Goal: Information Seeking & Learning: Get advice/opinions

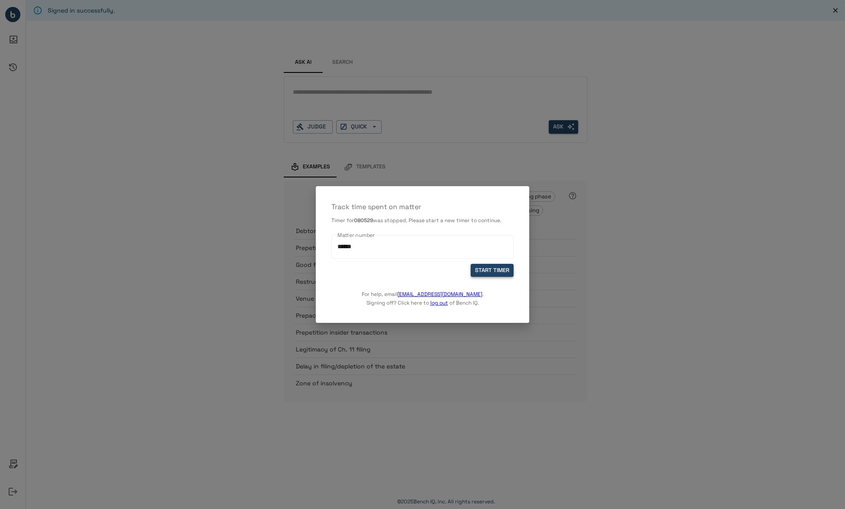
click at [485, 270] on button "START TIMER" at bounding box center [492, 270] width 43 height 13
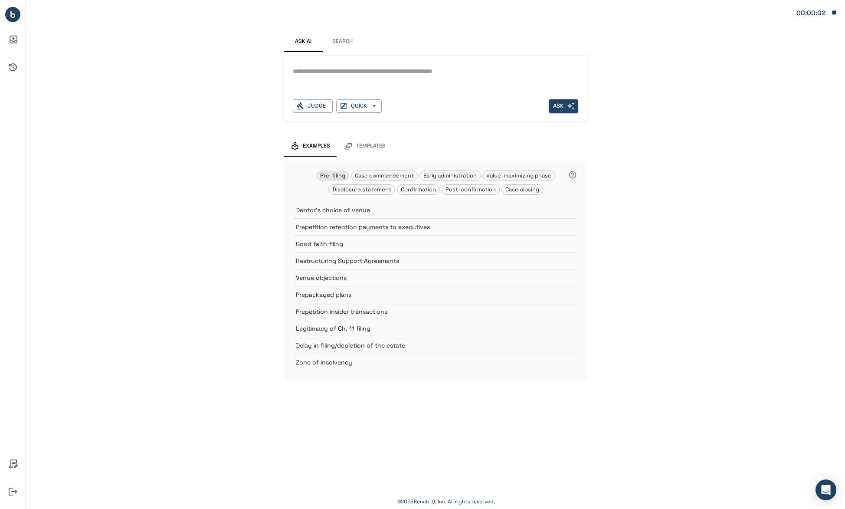
click at [350, 72] on textarea at bounding box center [436, 71] width 286 height 10
click at [351, 76] on textarea at bounding box center [436, 71] width 286 height 10
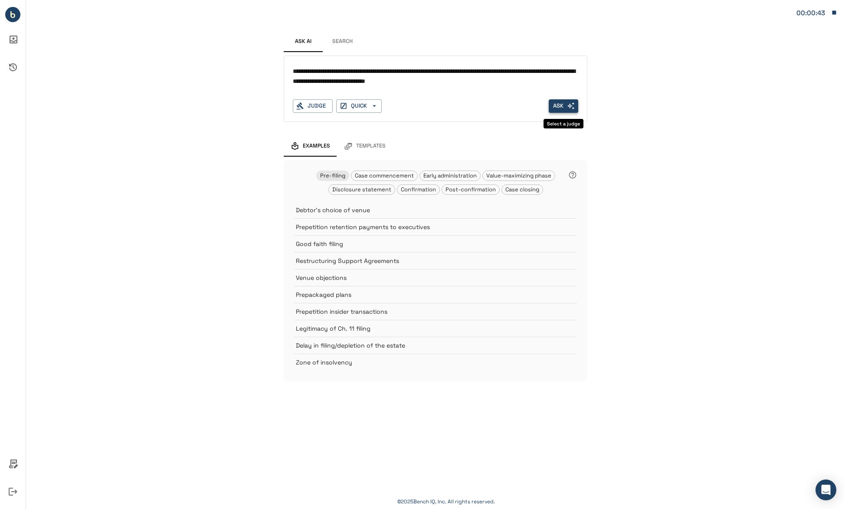
type textarea "**********"
click at [558, 105] on button "Ask" at bounding box center [564, 105] width 30 height 13
click at [314, 108] on div "Judge" at bounding box center [313, 105] width 40 height 13
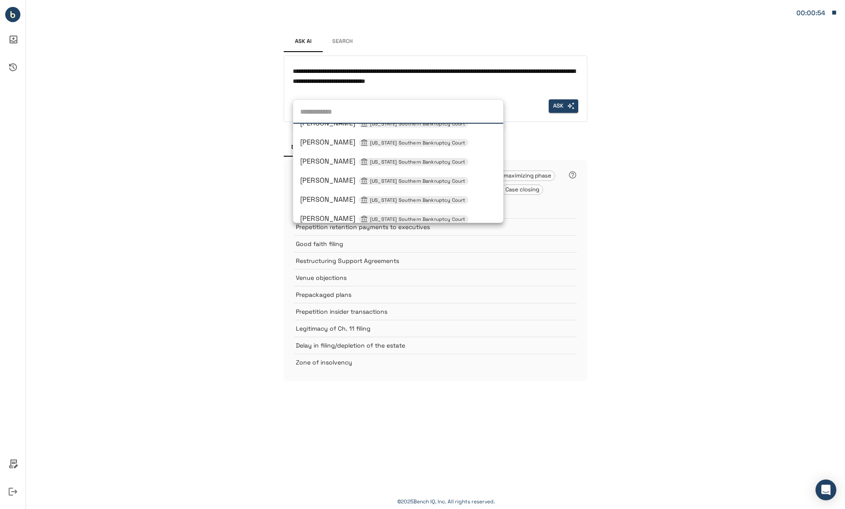
scroll to position [573, 0]
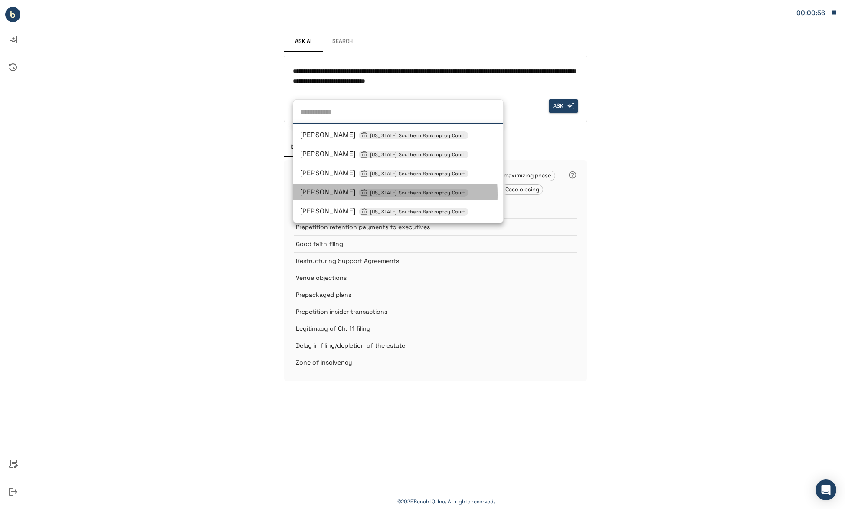
click at [329, 194] on span "Alfredo R Perez Texas Southern Bankruptcy Court" at bounding box center [384, 191] width 168 height 9
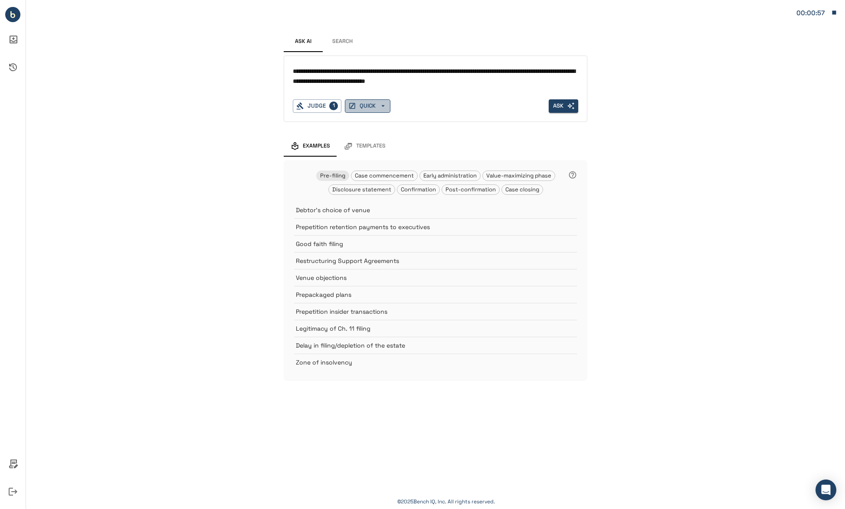
click at [376, 110] on button "QUICK" at bounding box center [368, 105] width 46 height 13
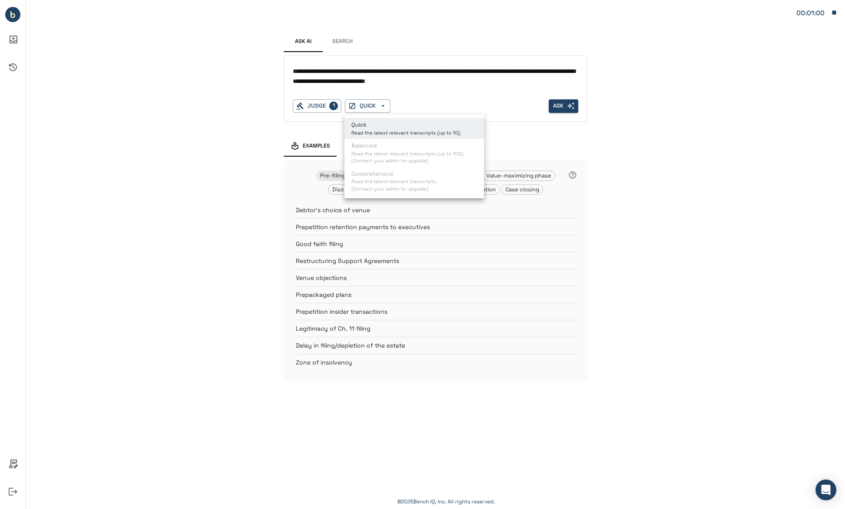
click at [214, 113] on div at bounding box center [422, 254] width 845 height 509
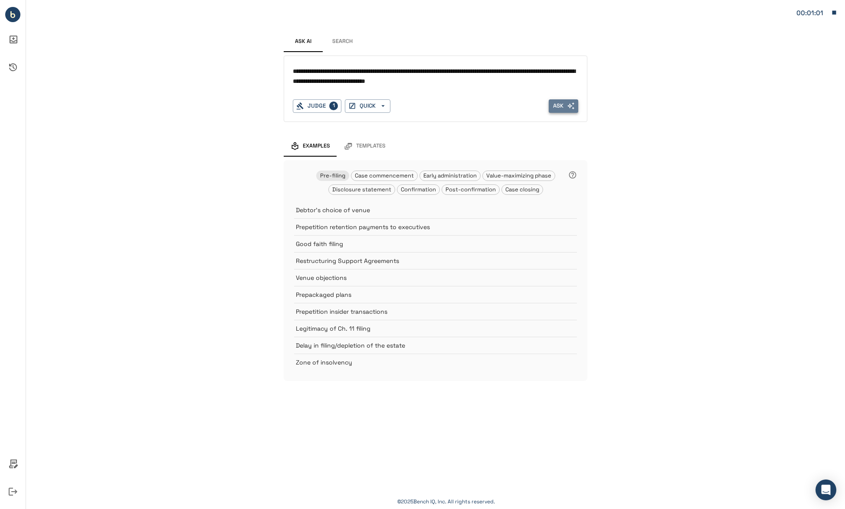
click at [557, 111] on button "Ask" at bounding box center [564, 105] width 30 height 13
click at [335, 43] on button "Search" at bounding box center [342, 41] width 39 height 21
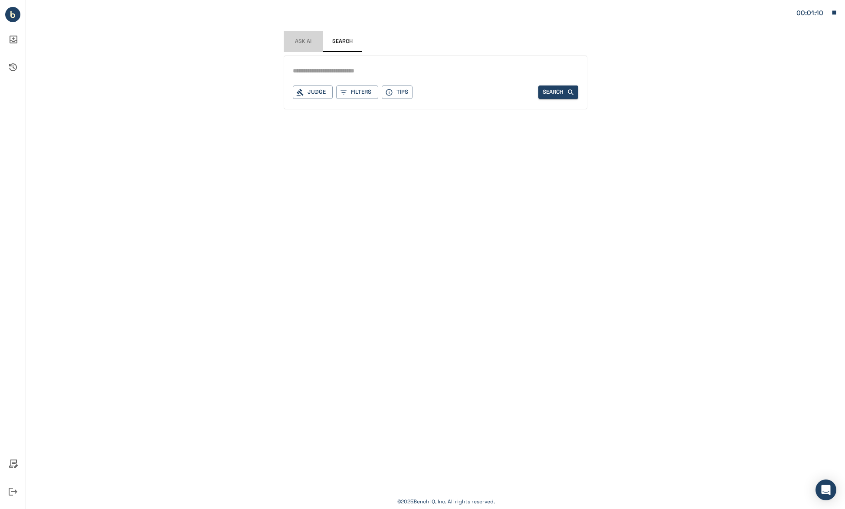
click at [302, 46] on button "Ask AI" at bounding box center [303, 41] width 39 height 21
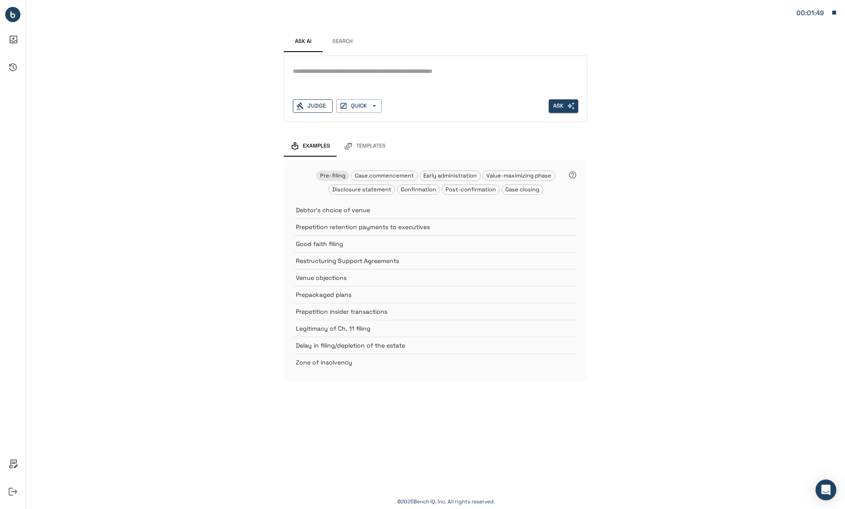
click at [317, 103] on div "Judge" at bounding box center [313, 105] width 40 height 13
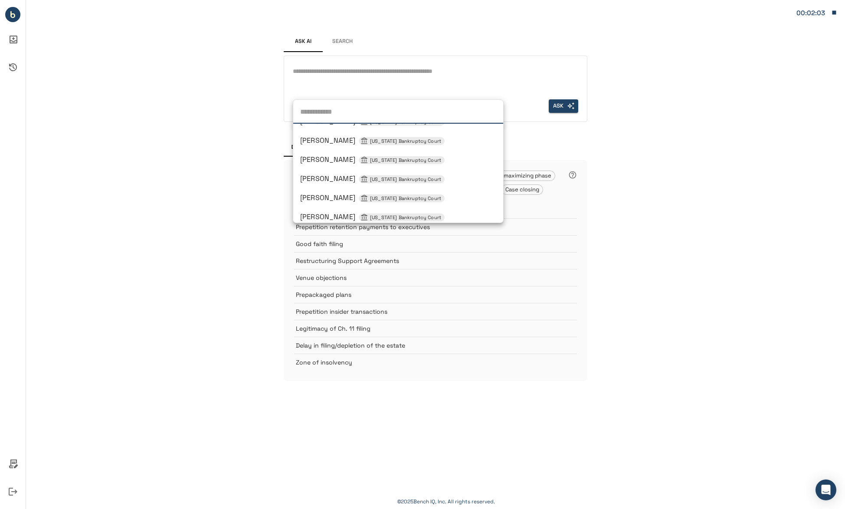
scroll to position [0, 0]
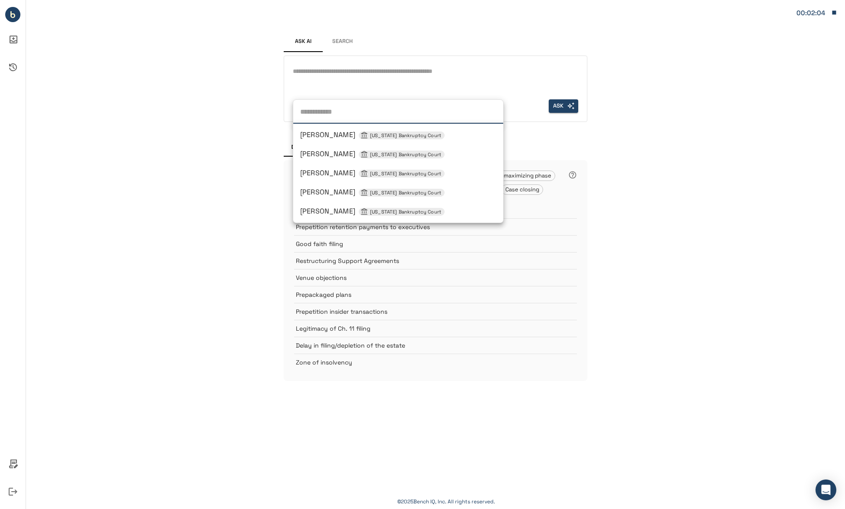
click at [198, 143] on div "Ask AI Search * Judge Ashely M Chan Delaware Bankruptcy Court John T Dorsey Del…" at bounding box center [435, 199] width 819 height 398
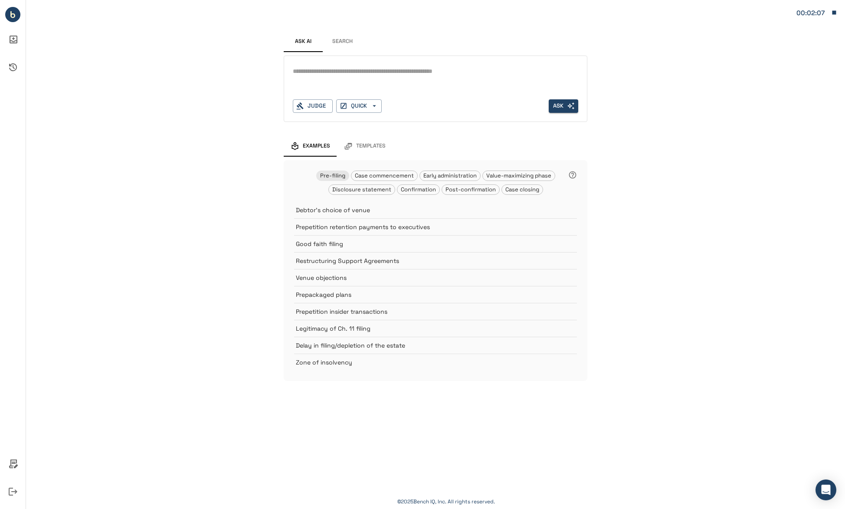
click at [342, 39] on button "Search" at bounding box center [342, 41] width 39 height 21
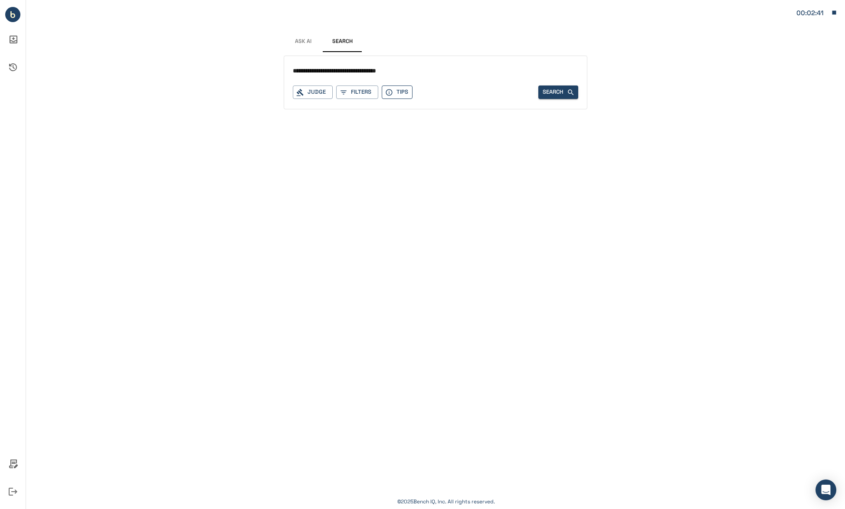
type input "**********"
click at [396, 92] on button "Tips" at bounding box center [397, 91] width 31 height 13
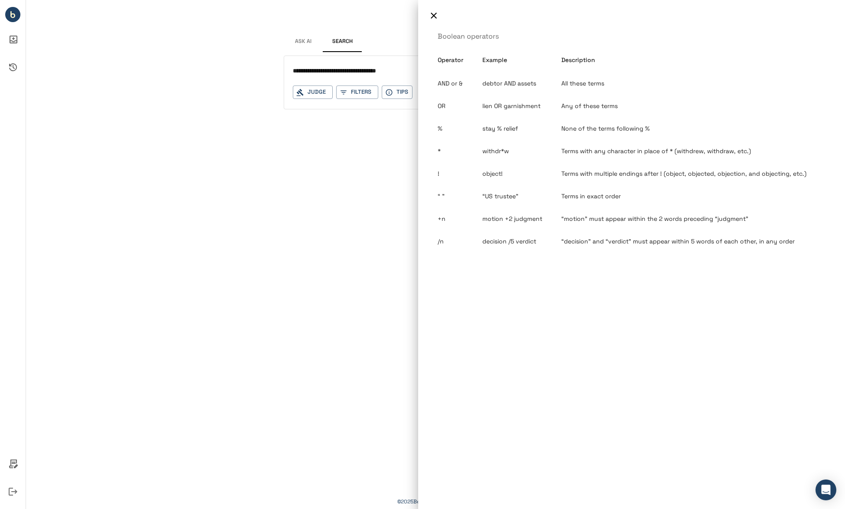
click at [345, 127] on div at bounding box center [422, 254] width 845 height 509
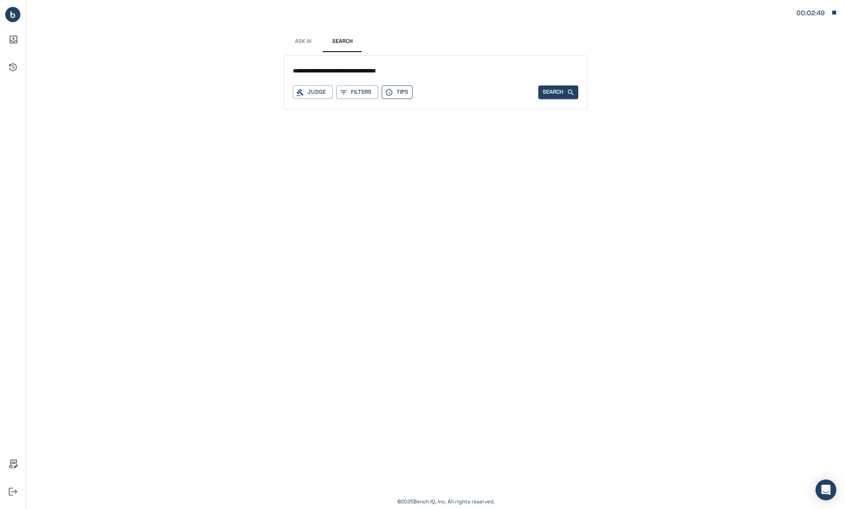
click at [397, 90] on button "Tips" at bounding box center [397, 91] width 31 height 13
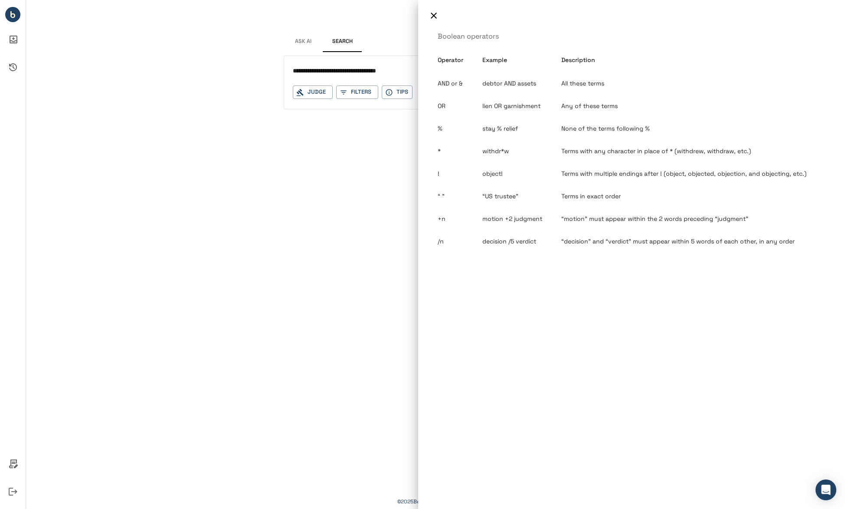
drag, startPoint x: 322, startPoint y: 221, endPoint x: 344, endPoint y: 218, distance: 21.9
click at [322, 221] on div at bounding box center [422, 254] width 845 height 509
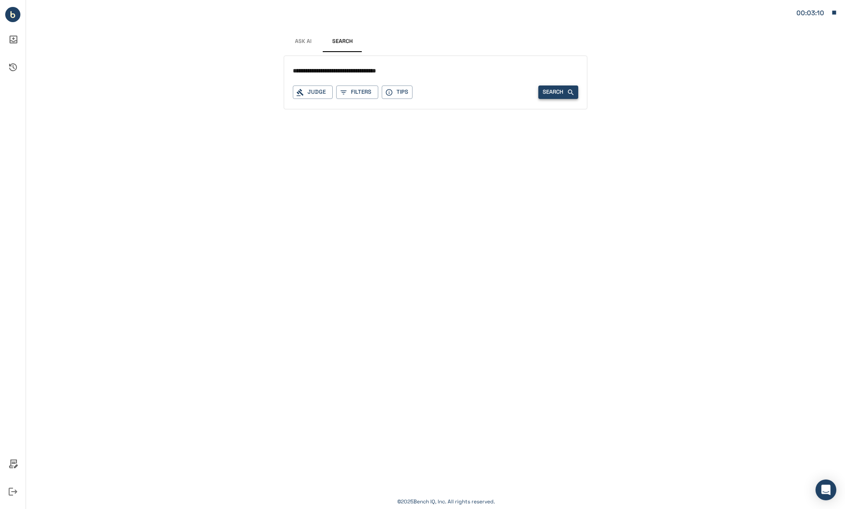
click at [546, 93] on button "Search" at bounding box center [559, 91] width 40 height 13
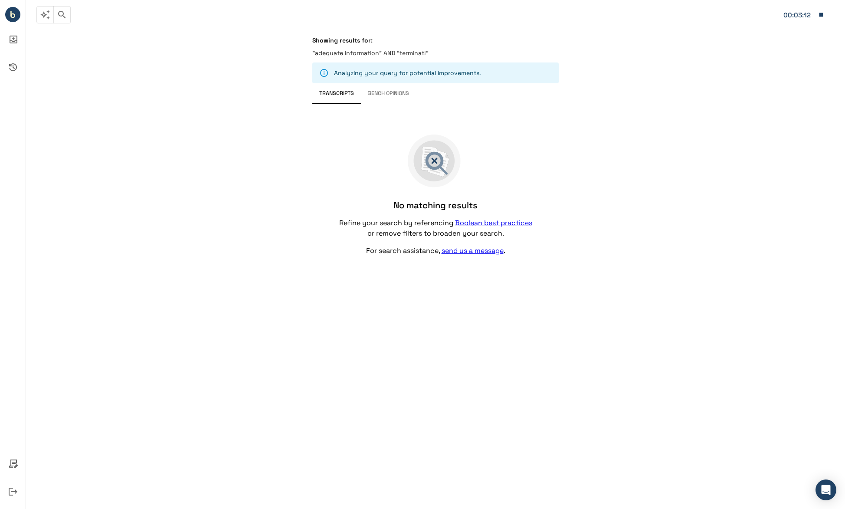
click at [366, 55] on p ""adequate information" AND "terminat!"" at bounding box center [435, 53] width 246 height 9
click at [381, 96] on button "Bench Opinions" at bounding box center [388, 93] width 55 height 21
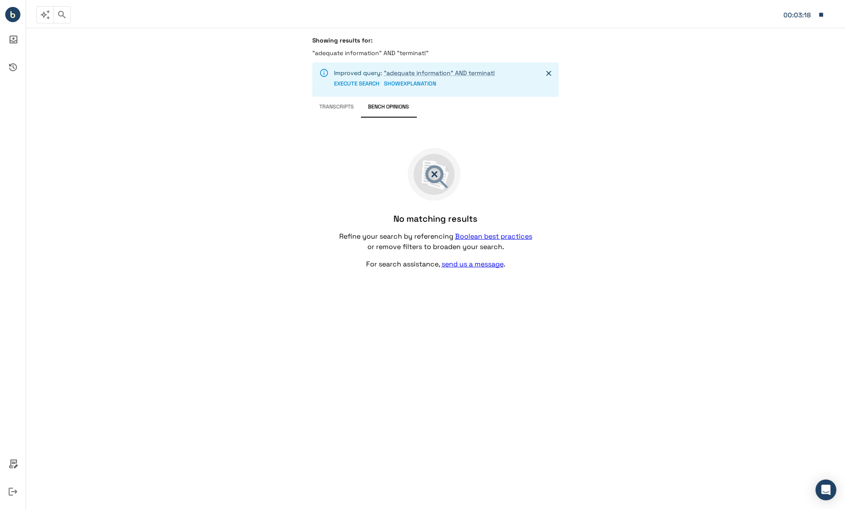
click at [368, 87] on button "EXECUTE SEARCH" at bounding box center [357, 83] width 46 height 13
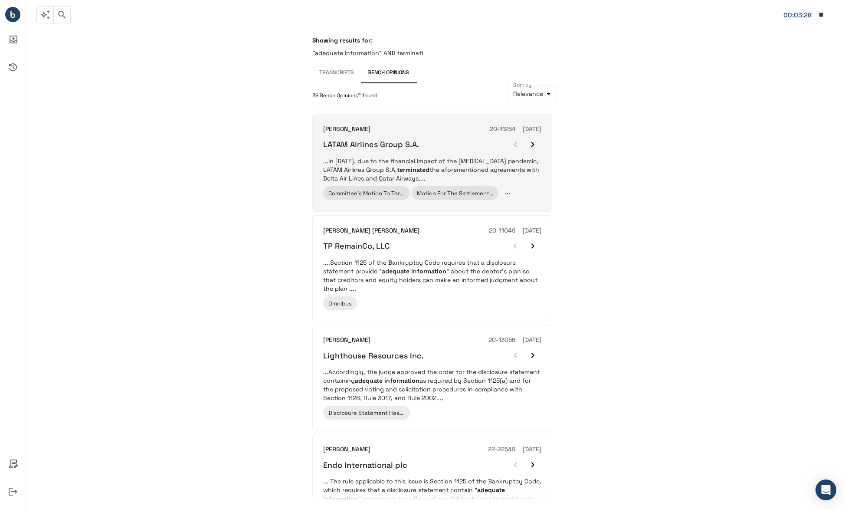
click at [465, 176] on p "...In May 2020, due to the financial impact of the COVID 19 pandemic, LATAM Air…" at bounding box center [432, 170] width 218 height 26
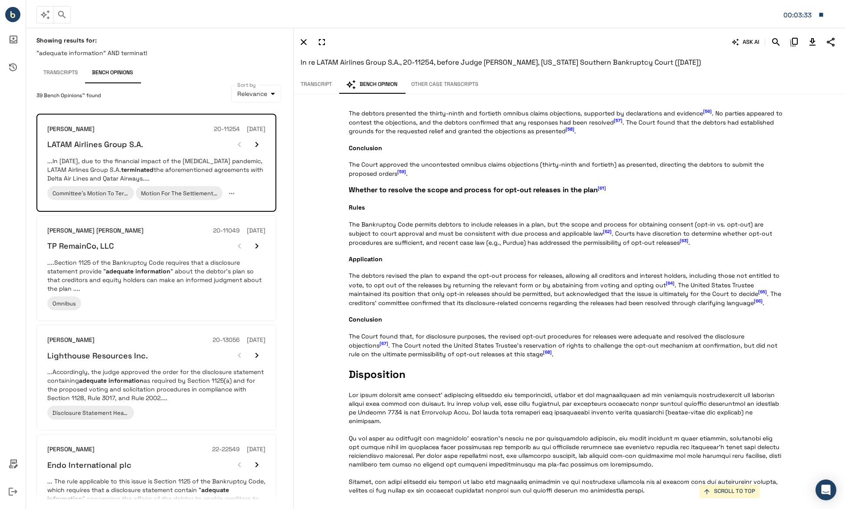
scroll to position [1751, 0]
click at [75, 70] on button "Transcripts" at bounding box center [60, 72] width 49 height 21
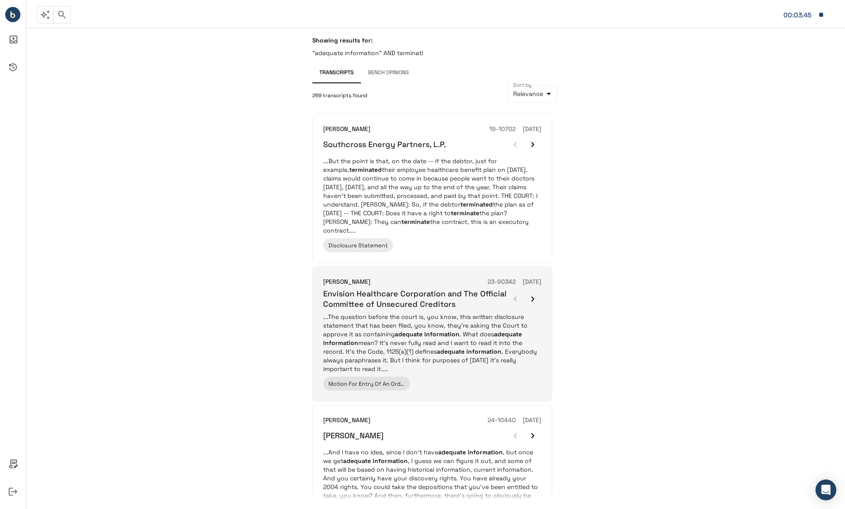
click at [468, 344] on p "...The question before the court is, you know, this written disclosure statemen…" at bounding box center [432, 342] width 218 height 61
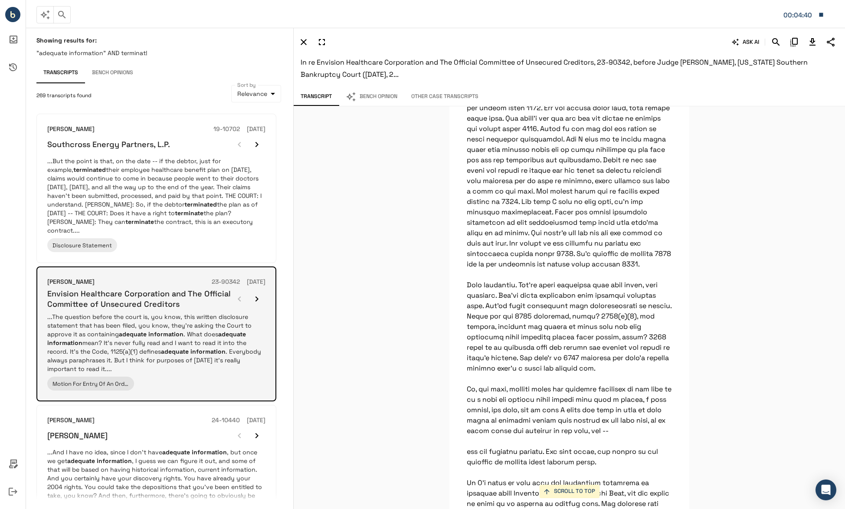
scroll to position [217, 0]
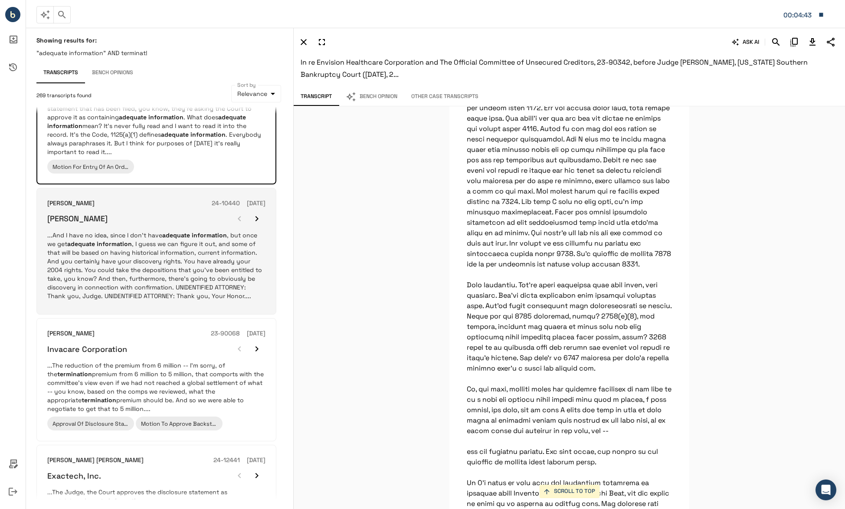
click at [151, 269] on p "...And I have no idea, since I don’t have adequate information , but once we ge…" at bounding box center [156, 265] width 218 height 69
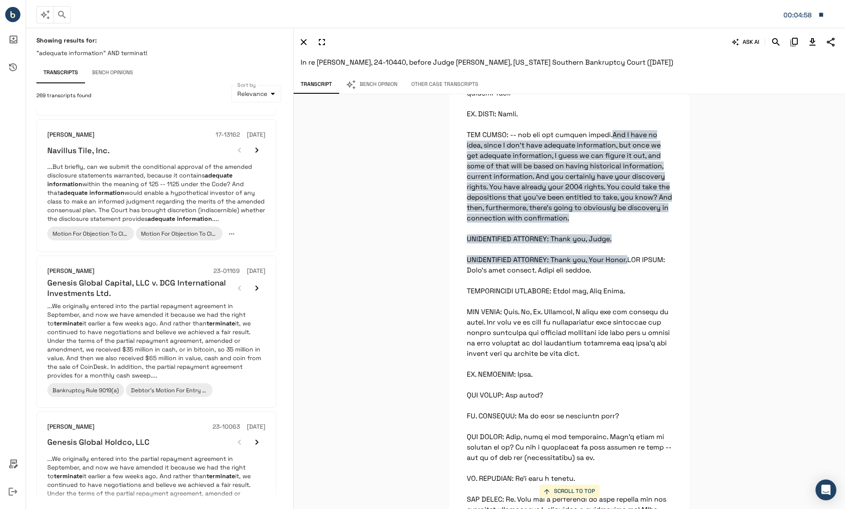
scroll to position [949, 0]
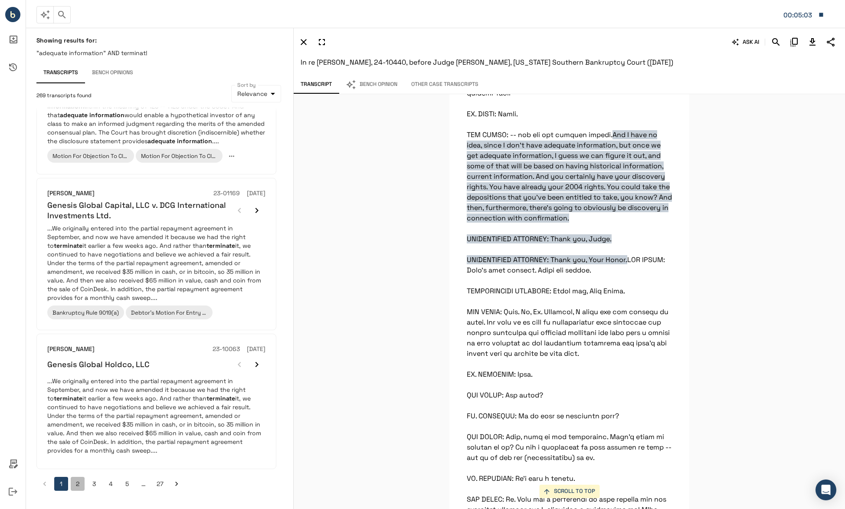
click at [74, 482] on button "2" at bounding box center [78, 484] width 14 height 14
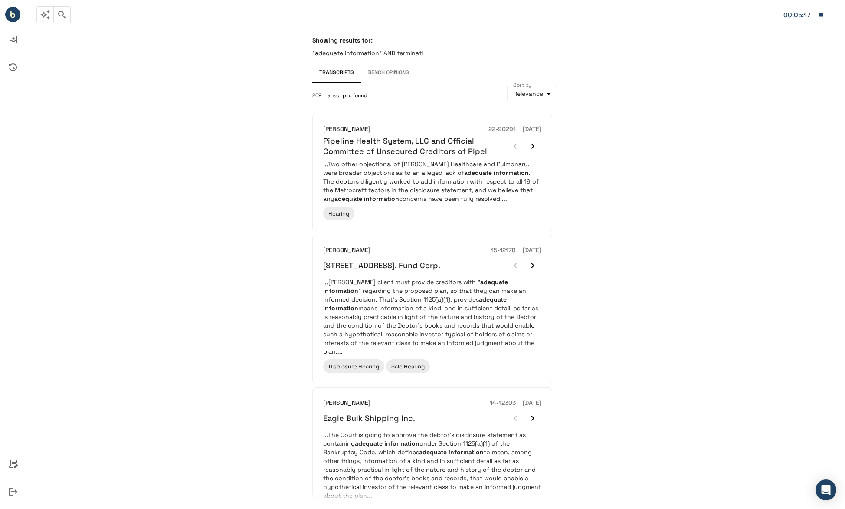
click at [68, 16] on button "button" at bounding box center [61, 14] width 17 height 17
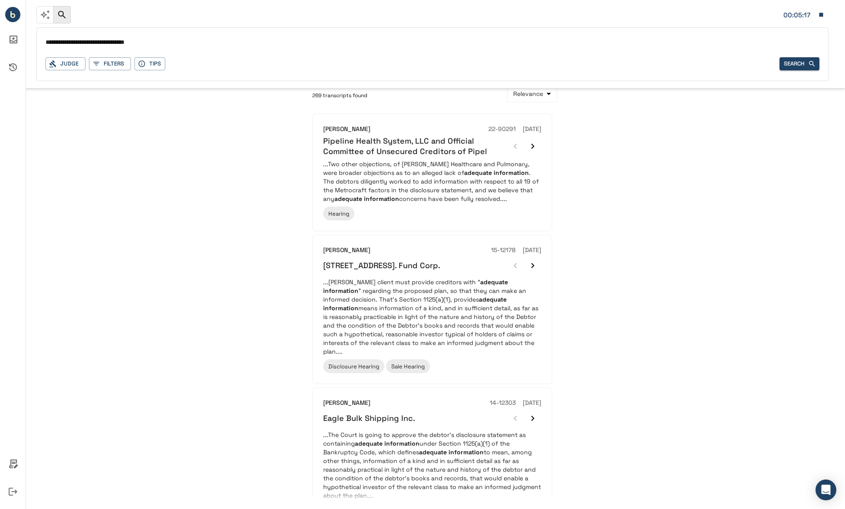
click at [148, 42] on input "**********" at bounding box center [433, 42] width 774 height 13
click at [161, 42] on input "**********" at bounding box center [433, 42] width 774 height 13
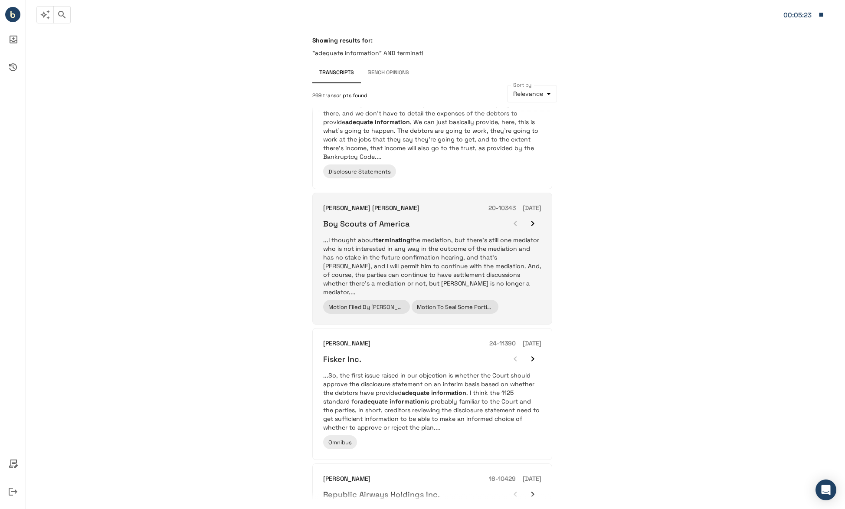
scroll to position [934, 0]
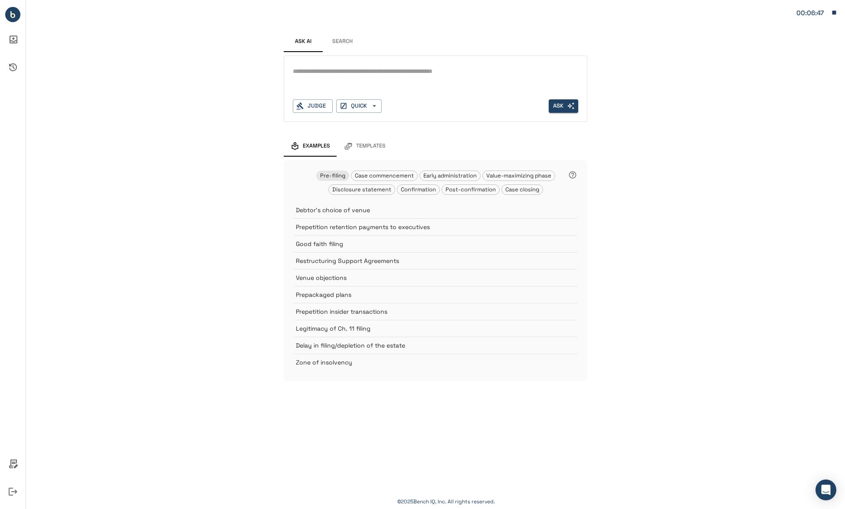
click at [831, 13] on icon "button" at bounding box center [835, 13] width 8 height 8
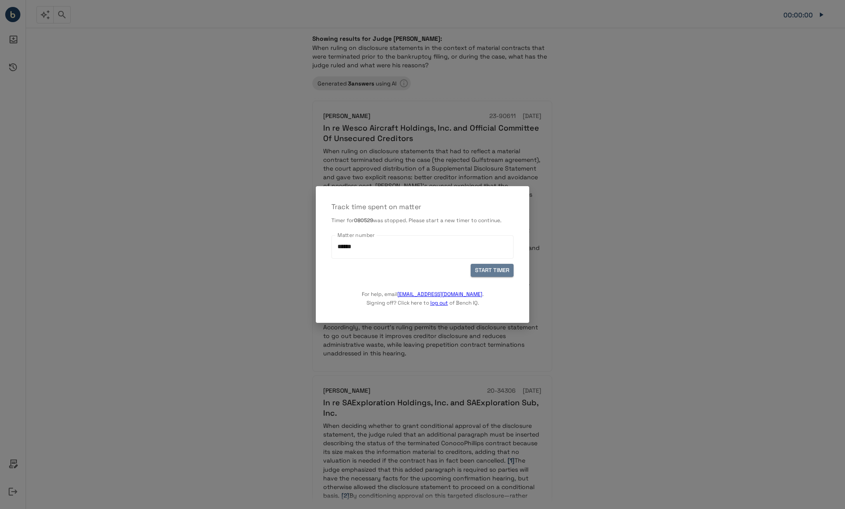
click at [504, 274] on button "START TIMER" at bounding box center [492, 270] width 43 height 13
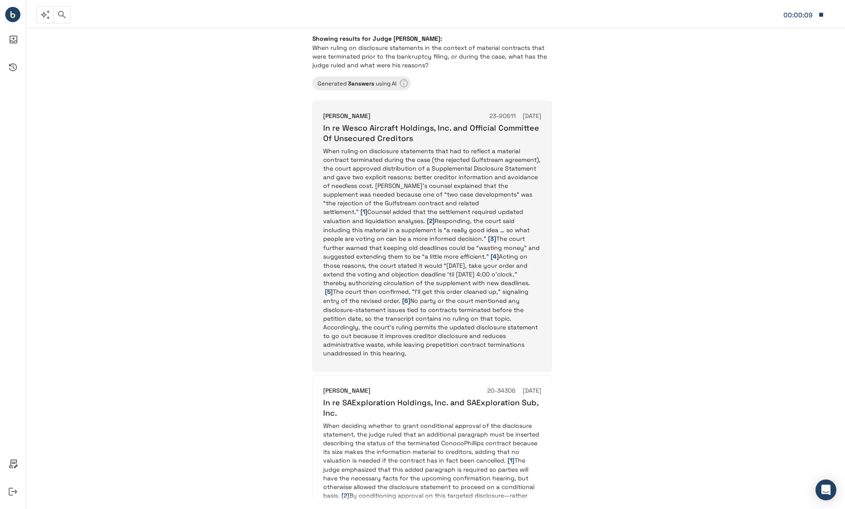
click at [472, 236] on p "When ruling on disclosure statements that had to reflect a material contract te…" at bounding box center [432, 252] width 218 height 211
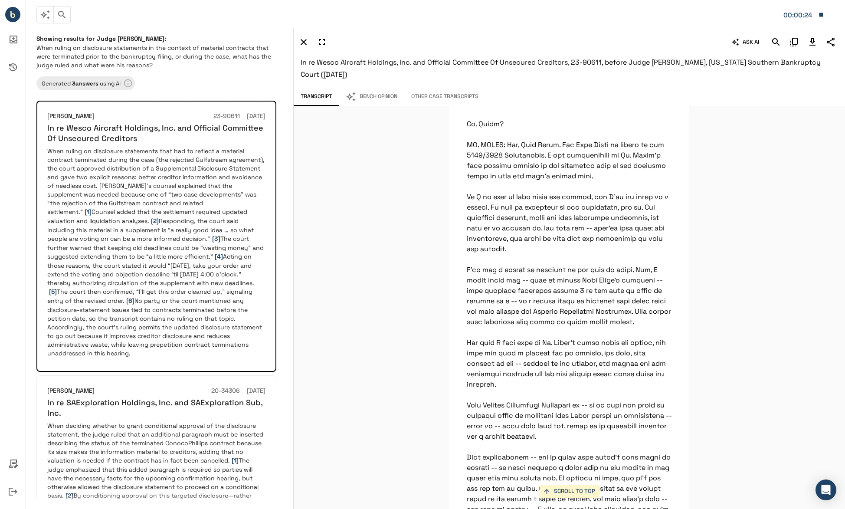
scroll to position [1231, 0]
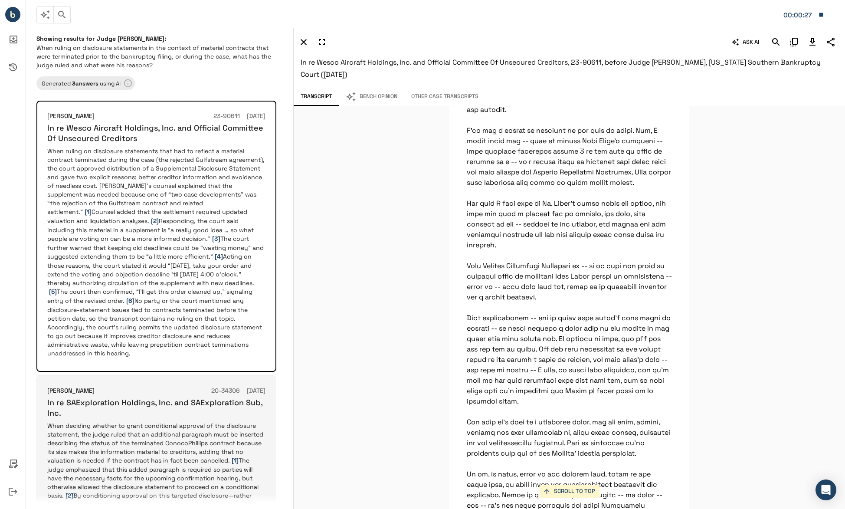
click at [128, 421] on p "When deciding whether to grant conditional approval of the disclosure statement…" at bounding box center [156, 473] width 218 height 105
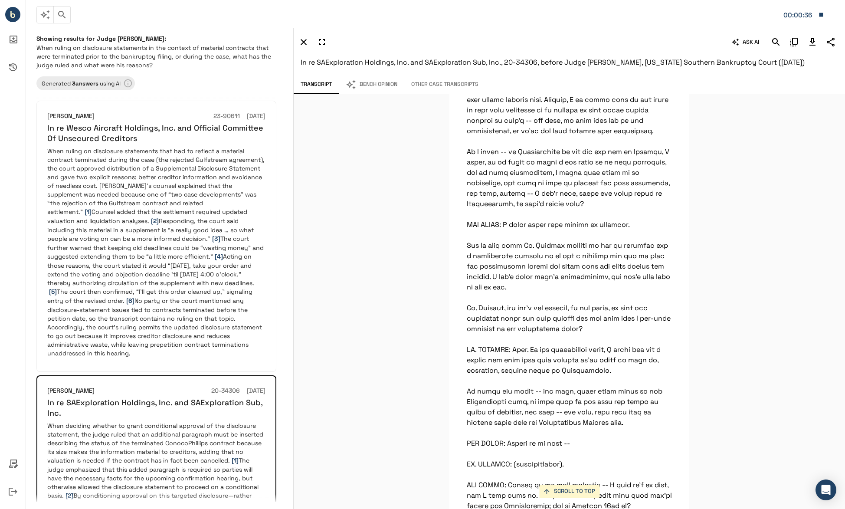
scroll to position [3230, 0]
click at [766, 299] on div "SCROLL TO TOP But I'm going to go ahead and have you insert -- given the magnit…" at bounding box center [570, 301] width 552 height 415
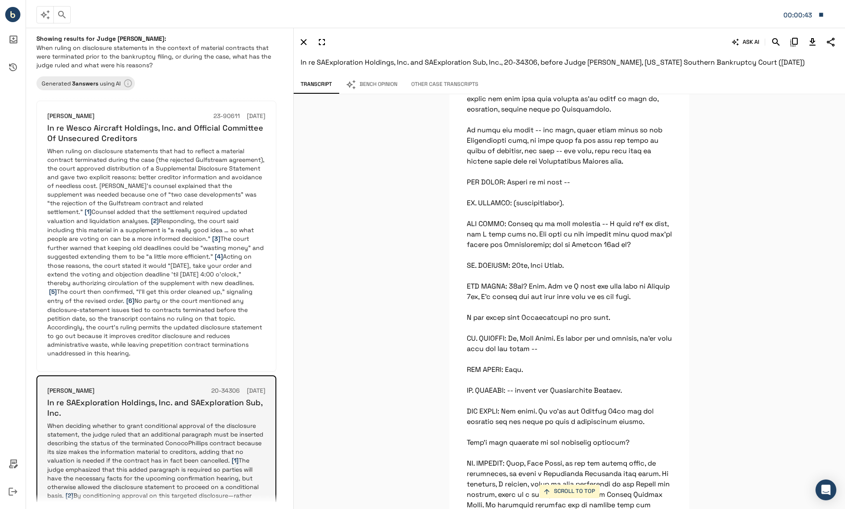
scroll to position [217, 0]
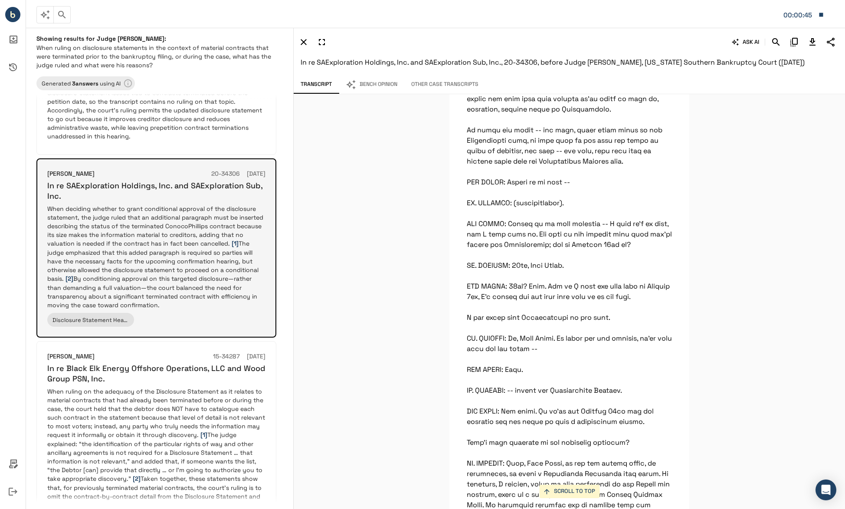
click at [146, 270] on p "When deciding whether to grant conditional approval of the disclosure statement…" at bounding box center [156, 256] width 218 height 105
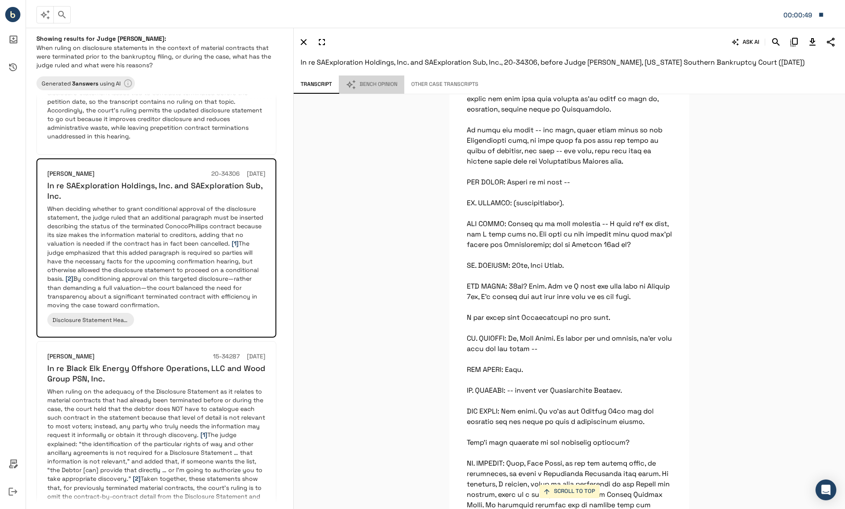
click at [393, 86] on button "Bench Opinion" at bounding box center [372, 85] width 66 height 18
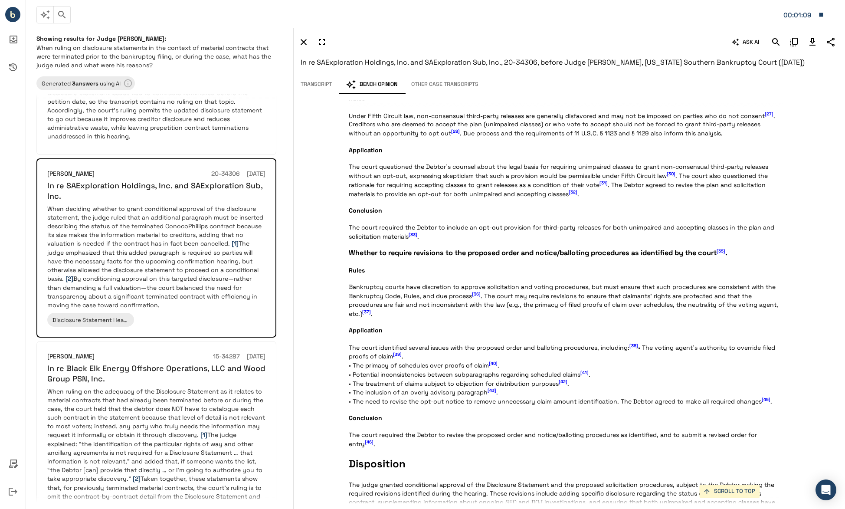
scroll to position [1149, 0]
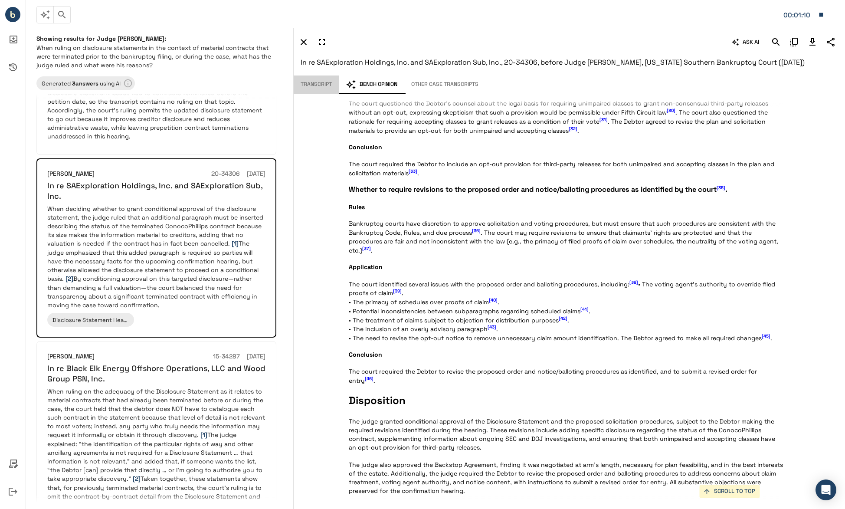
click at [321, 89] on button "Transcript" at bounding box center [316, 85] width 45 height 18
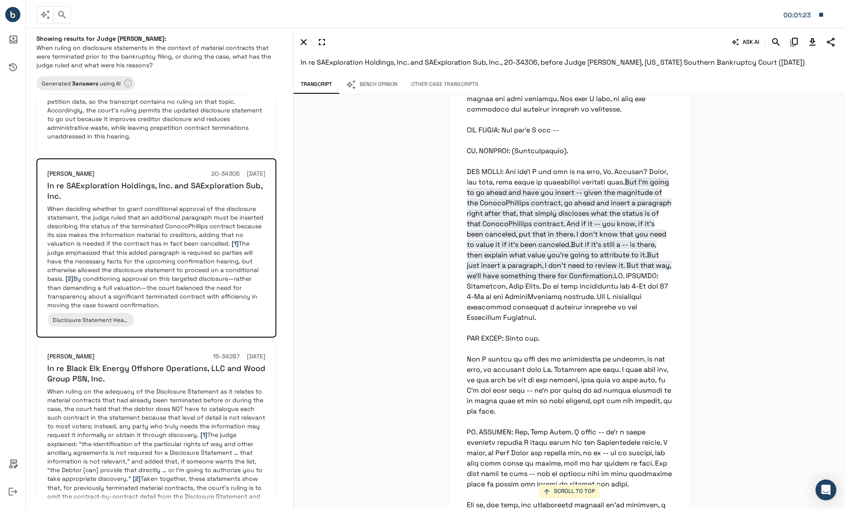
scroll to position [4662, 0]
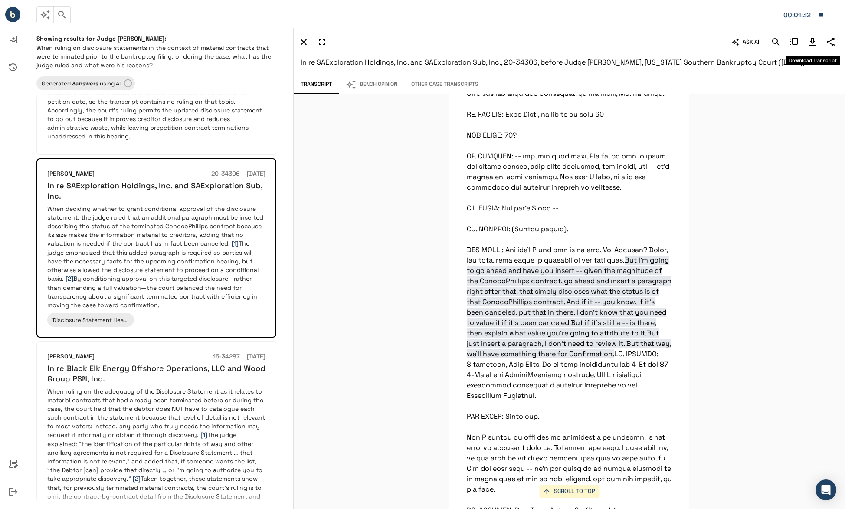
click at [813, 43] on icon "Download Transcript" at bounding box center [813, 41] width 6 height 7
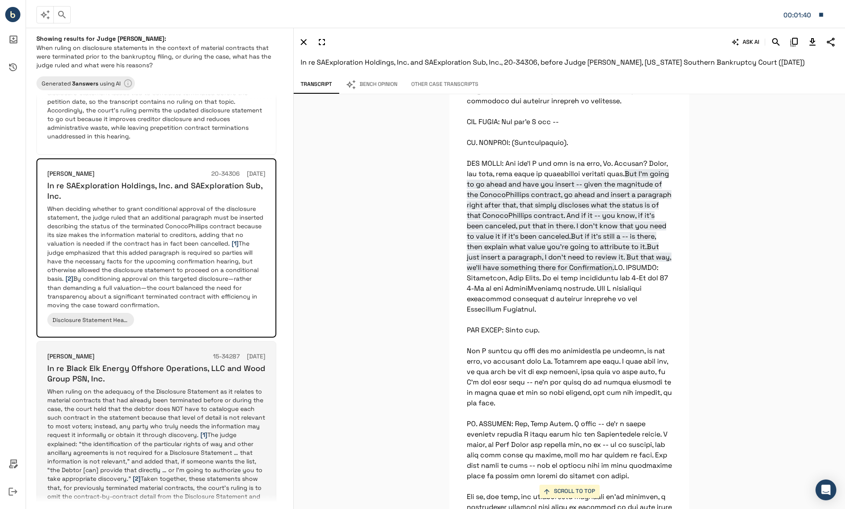
scroll to position [4749, 0]
click at [222, 397] on p "When ruling on the adequacy of the Disclosure Statement as it relates to materi…" at bounding box center [156, 452] width 218 height 131
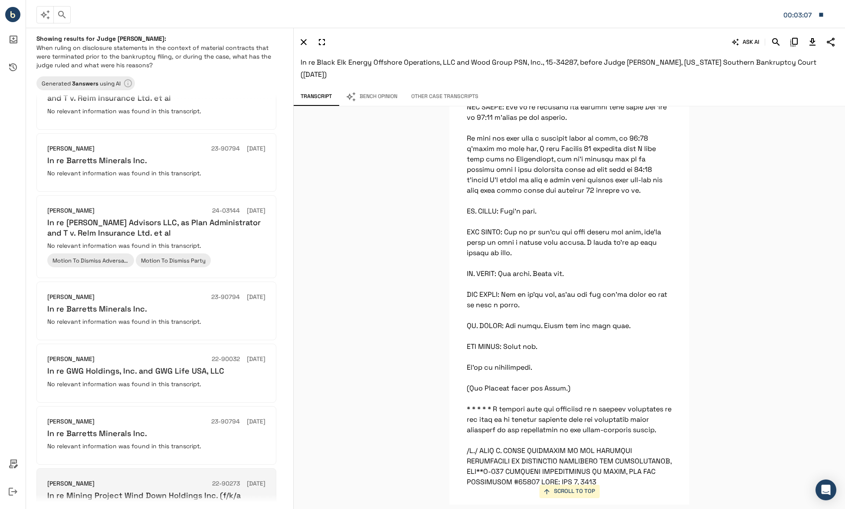
scroll to position [642, 0]
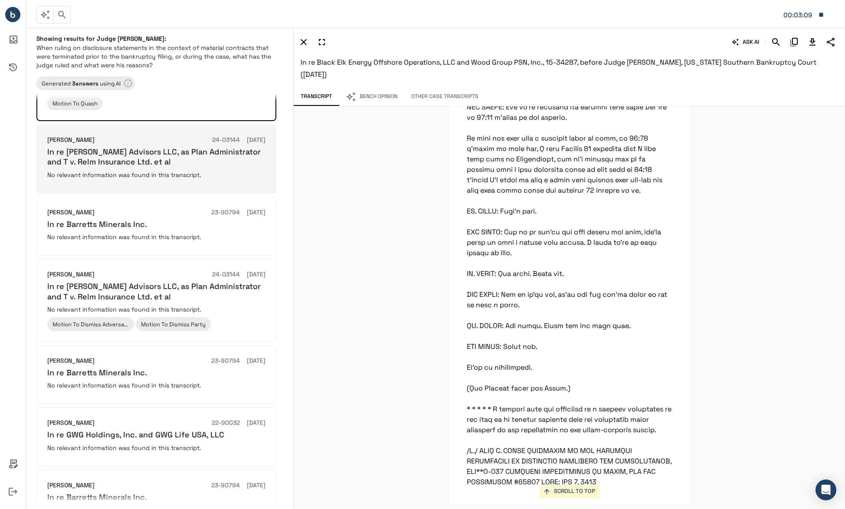
click at [164, 153] on h6 "In re [PERSON_NAME] Advisors LLC, as Plan Administrator and T v. Relm Insurance…" at bounding box center [156, 157] width 218 height 20
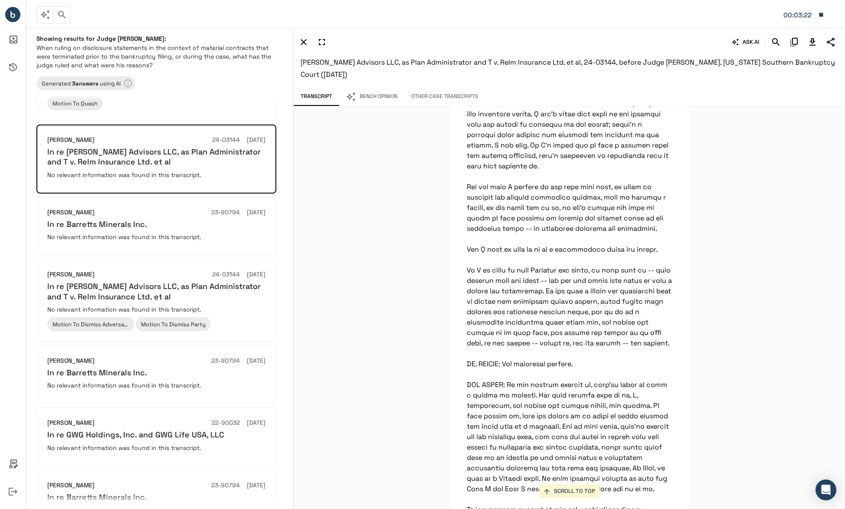
scroll to position [1614, 0]
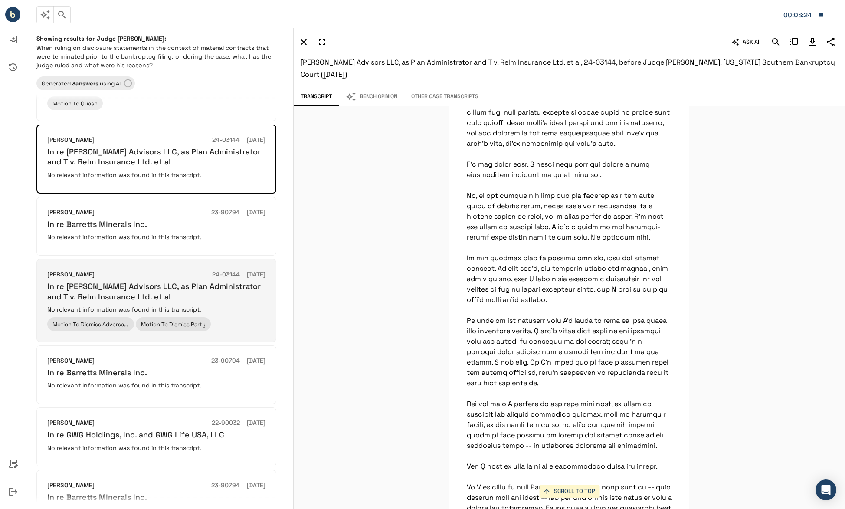
click at [135, 281] on h6 "In re [PERSON_NAME] Advisors LLC, as Plan Administrator and T v. Relm Insurance…" at bounding box center [156, 291] width 218 height 20
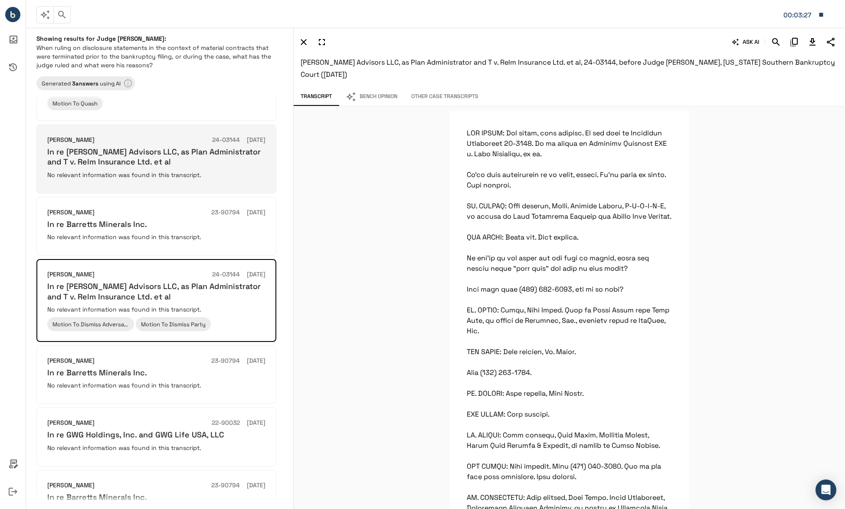
scroll to position [555, 0]
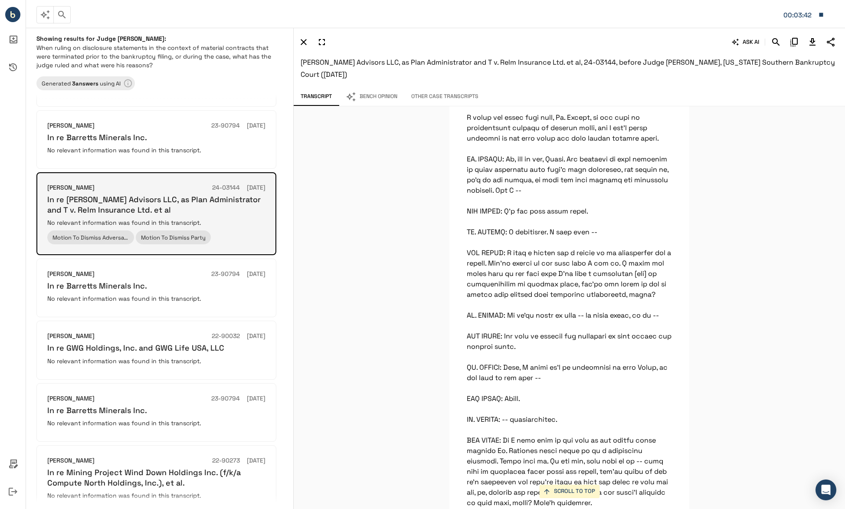
scroll to position [772, 0]
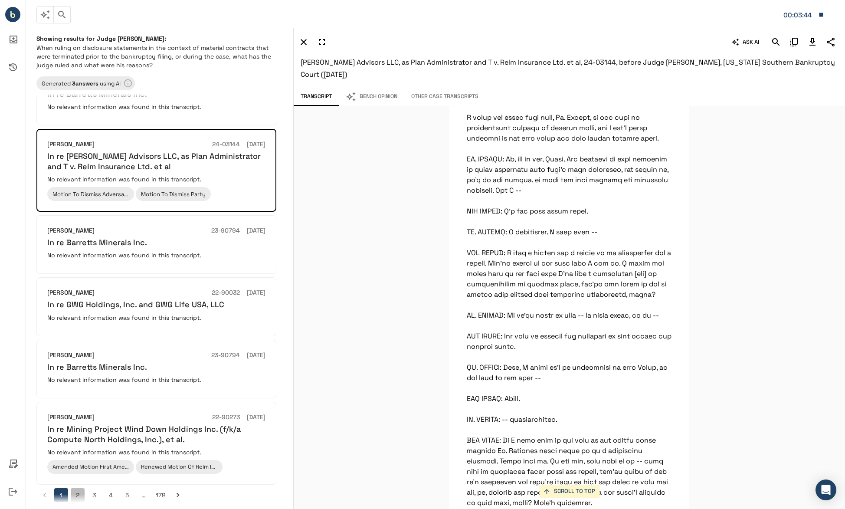
click at [77, 489] on button "2" at bounding box center [78, 495] width 14 height 14
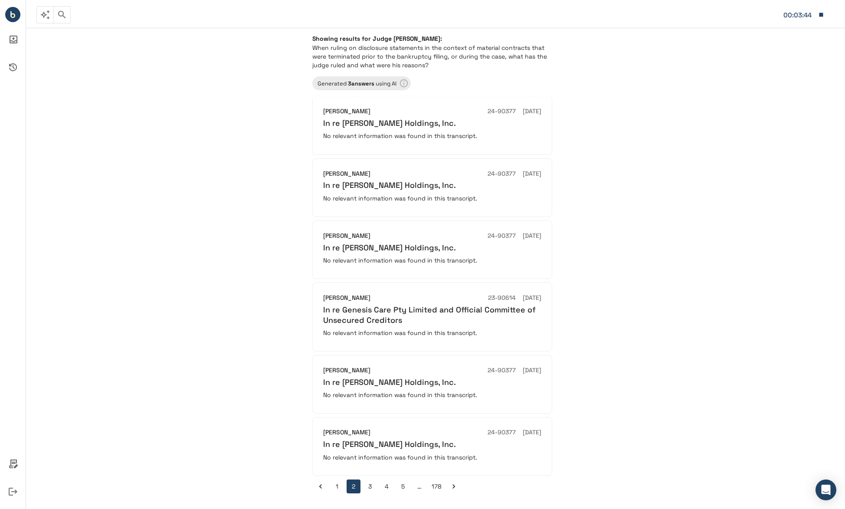
scroll to position [292, 0]
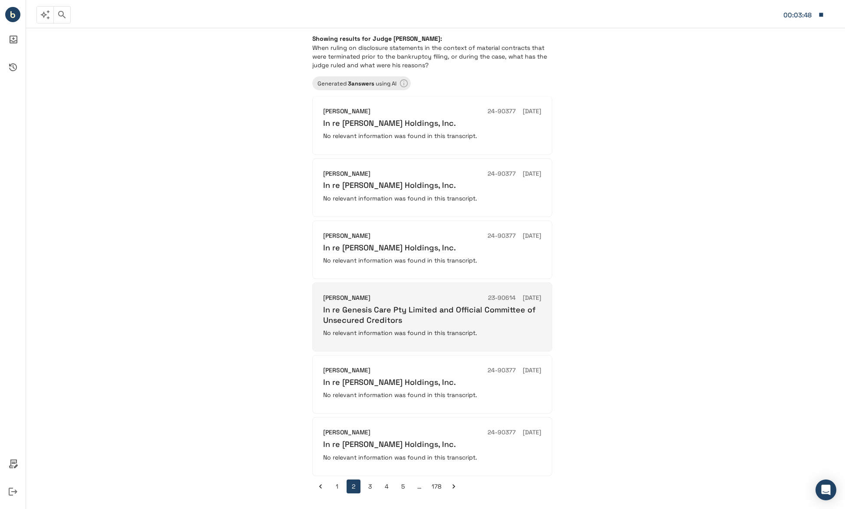
click at [380, 325] on h6 "In re Genesis Care Pty Limited and Official Committee of Unsecured Creditors" at bounding box center [432, 315] width 218 height 20
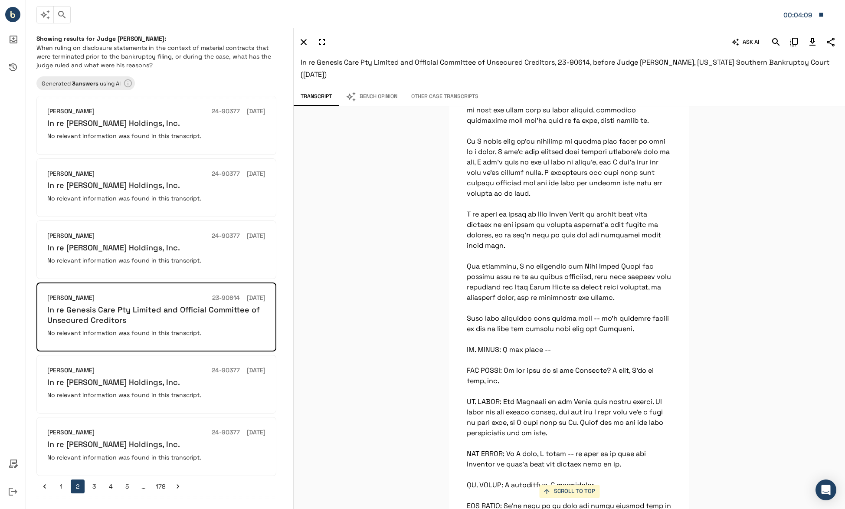
scroll to position [1475, 0]
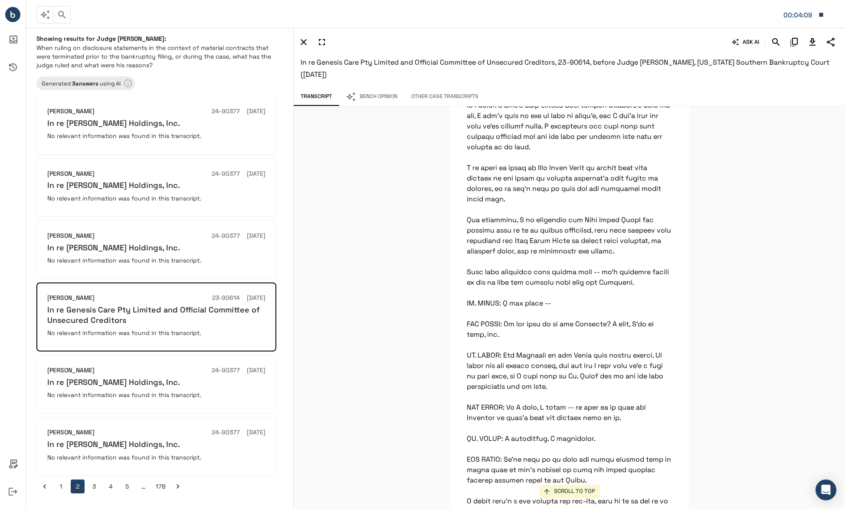
click at [634, 404] on p at bounding box center [570, 391] width 240 height 3513
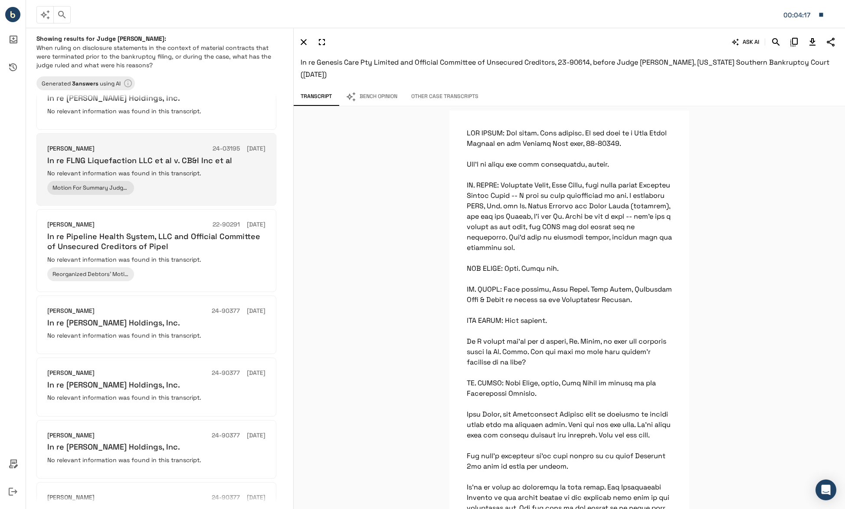
scroll to position [0, 0]
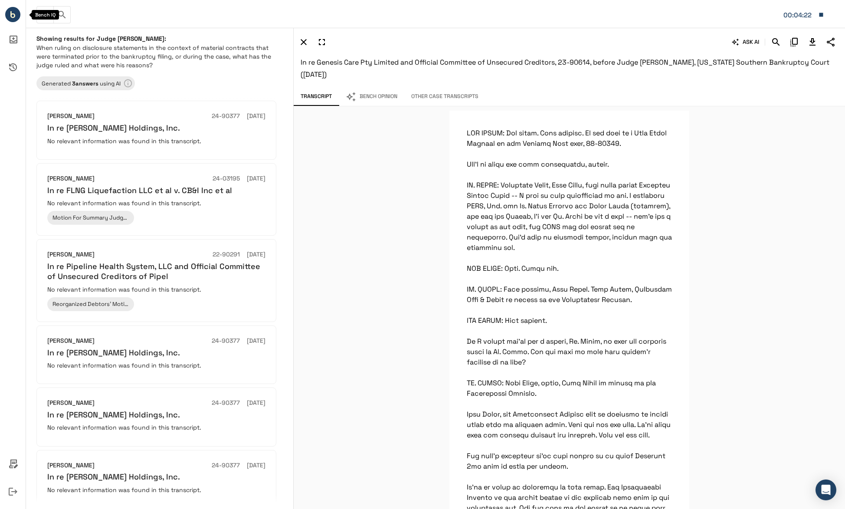
click at [8, 14] on circle "Bench IQ" at bounding box center [12, 14] width 15 height 15
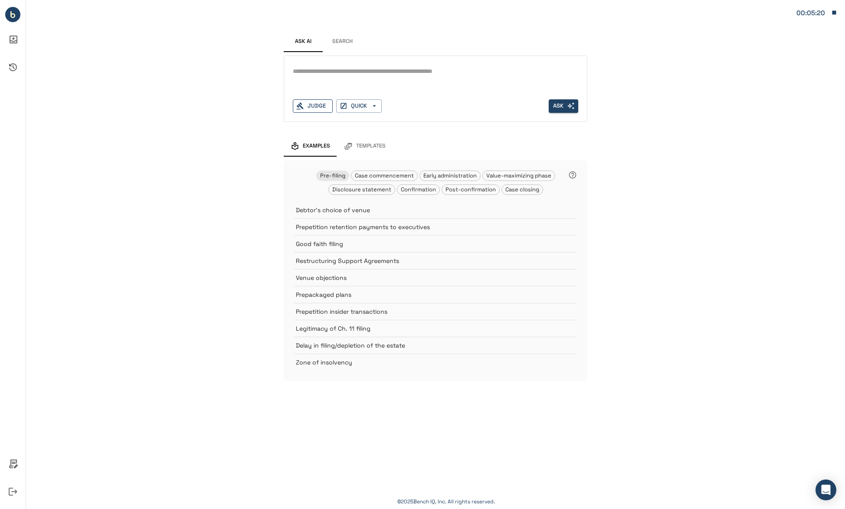
click at [326, 107] on div "Judge" at bounding box center [313, 105] width 40 height 13
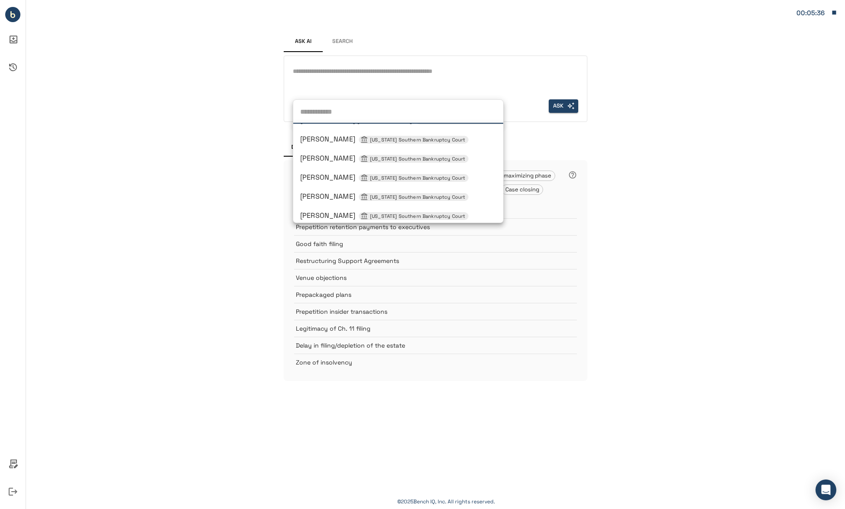
scroll to position [573, 0]
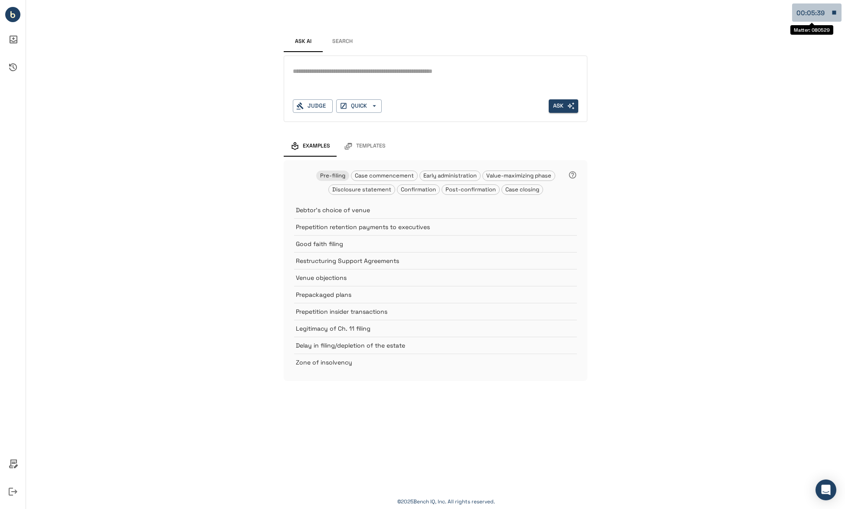
click at [817, 13] on div "00:05:39" at bounding box center [812, 12] width 30 height 11
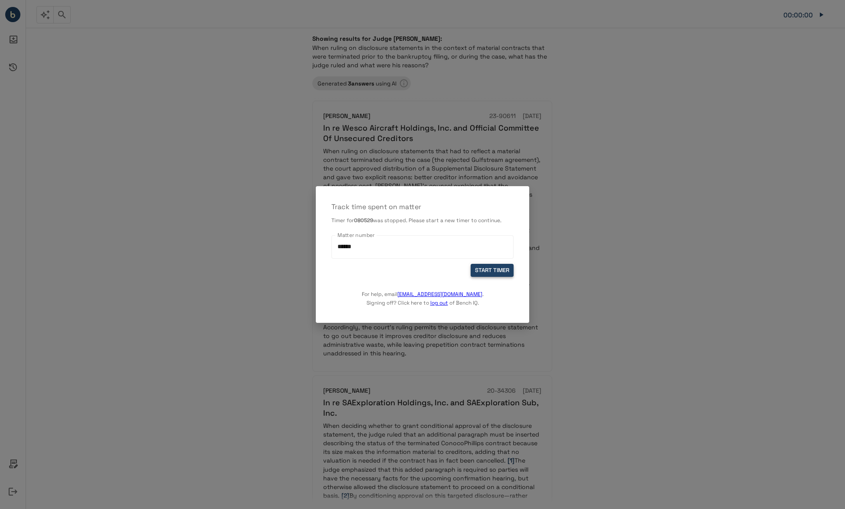
click at [501, 269] on button "START TIMER" at bounding box center [492, 270] width 43 height 13
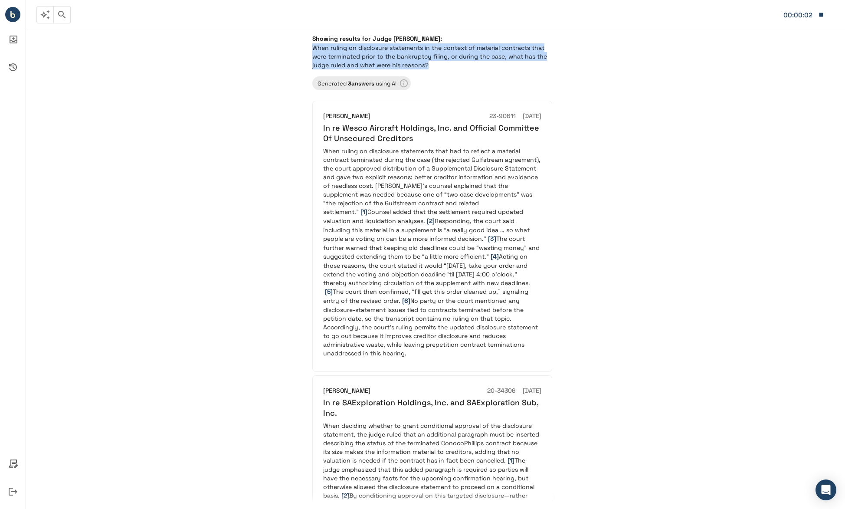
drag, startPoint x: 440, startPoint y: 66, endPoint x: 306, endPoint y: 51, distance: 134.5
click at [306, 51] on div "Showing results for Judge [PERSON_NAME]: When ruling on disclosure statements i…" at bounding box center [435, 268] width 267 height 481
copy p "When ruling on disclosure statements in the context of material contracts that …"
click at [42, 17] on icon "button" at bounding box center [45, 15] width 10 height 10
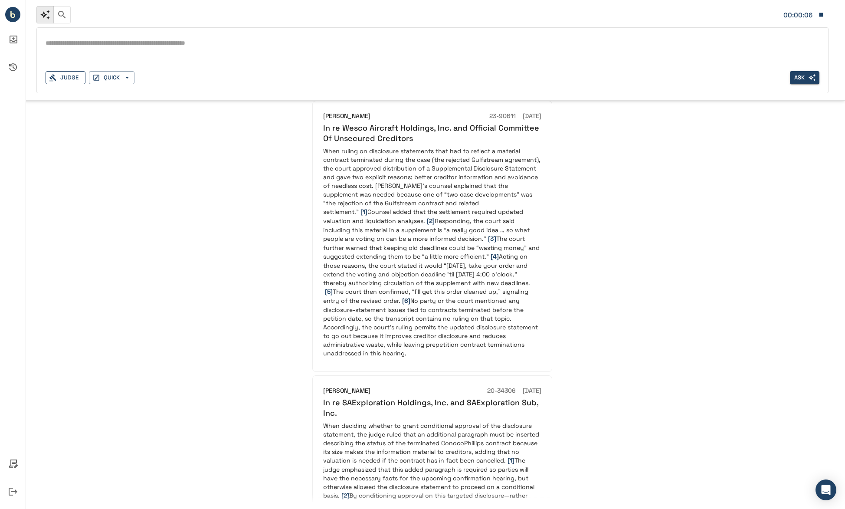
click at [66, 79] on div "Judge" at bounding box center [66, 77] width 40 height 13
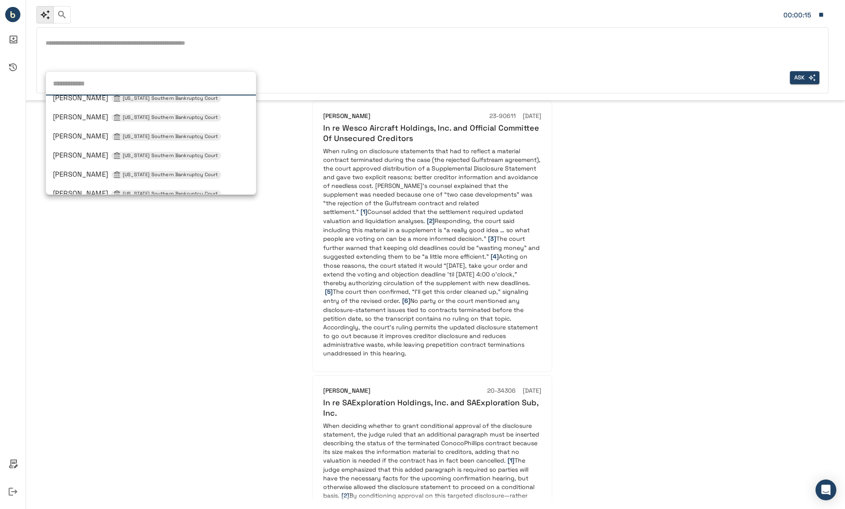
scroll to position [532, 0]
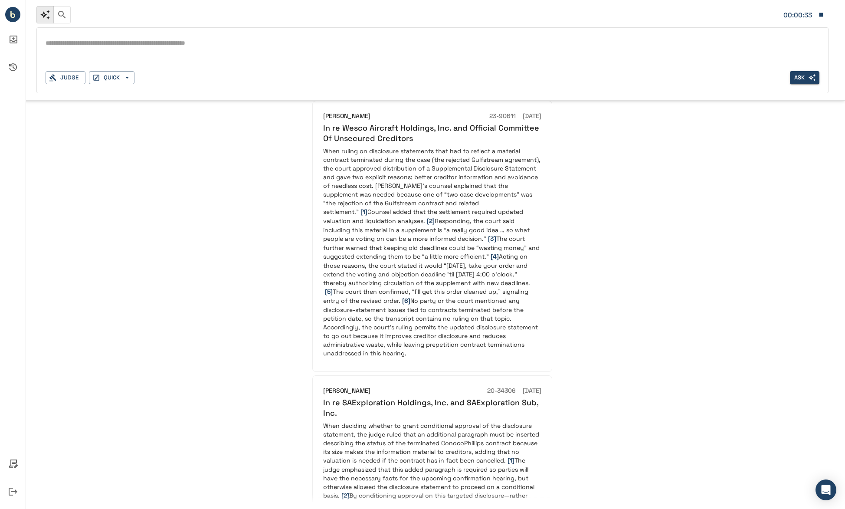
click at [142, 44] on textarea at bounding box center [433, 43] width 774 height 10
paste textarea "**********"
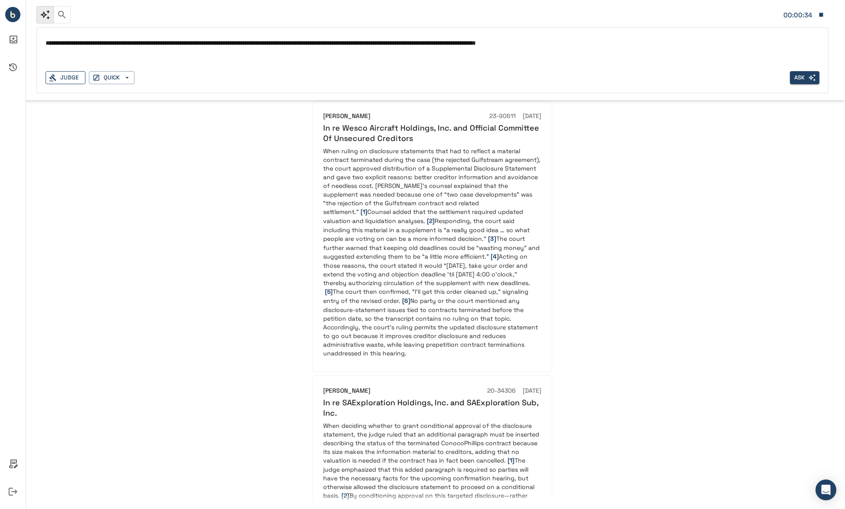
type textarea "**********"
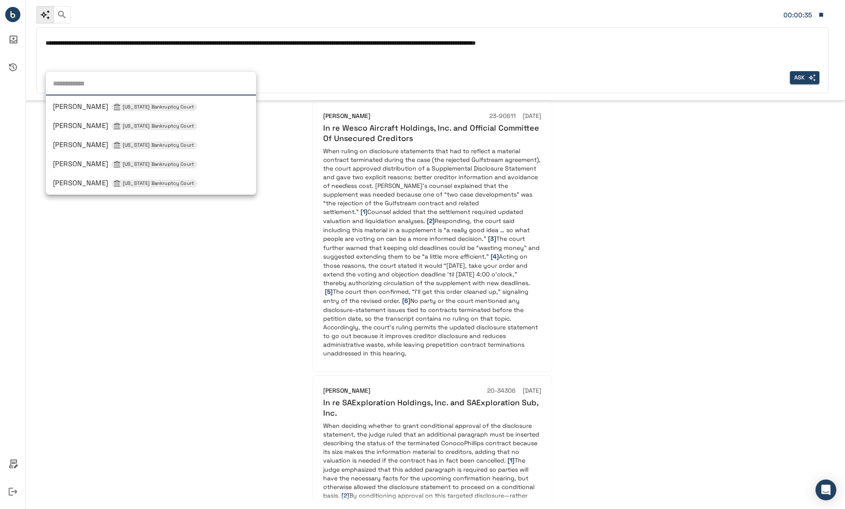
click at [76, 79] on div "Judge [PERSON_NAME] [US_STATE] Bankruptcy Court [PERSON_NAME] [US_STATE] Bankru…" at bounding box center [66, 77] width 40 height 13
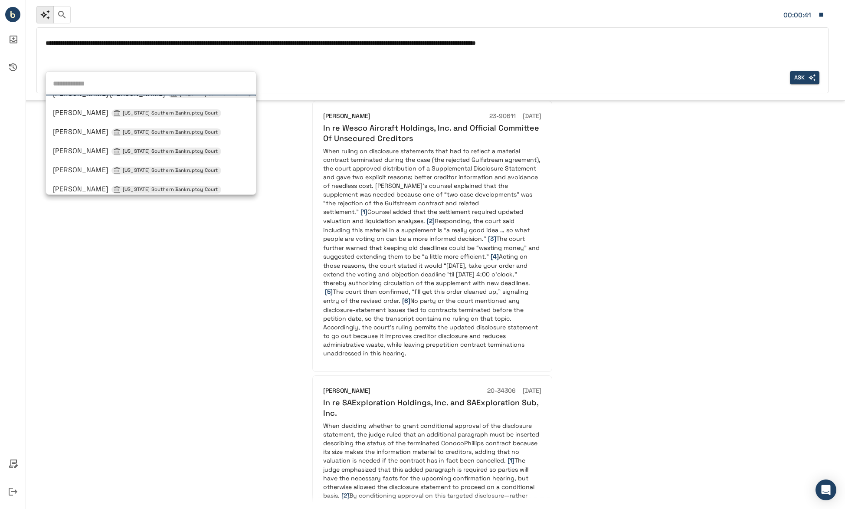
scroll to position [536, 0]
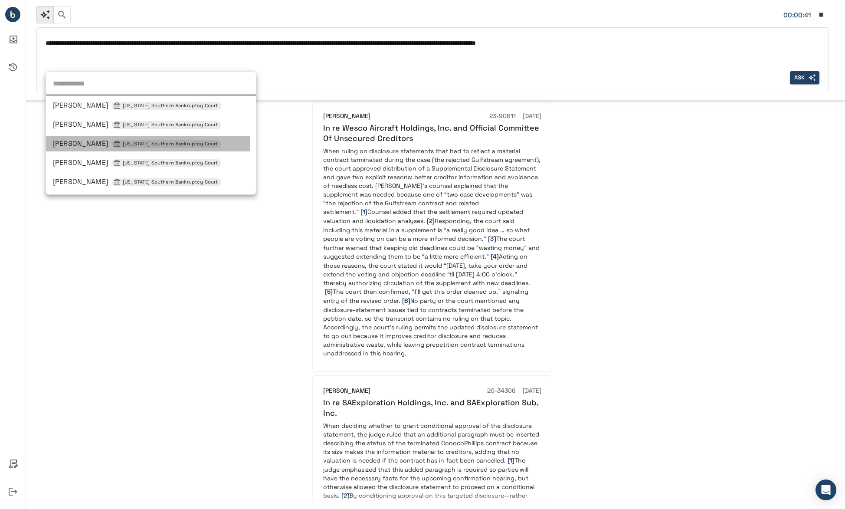
click at [87, 141] on span "[PERSON_NAME] [US_STATE] Southern Bankruptcy Court" at bounding box center [137, 143] width 168 height 9
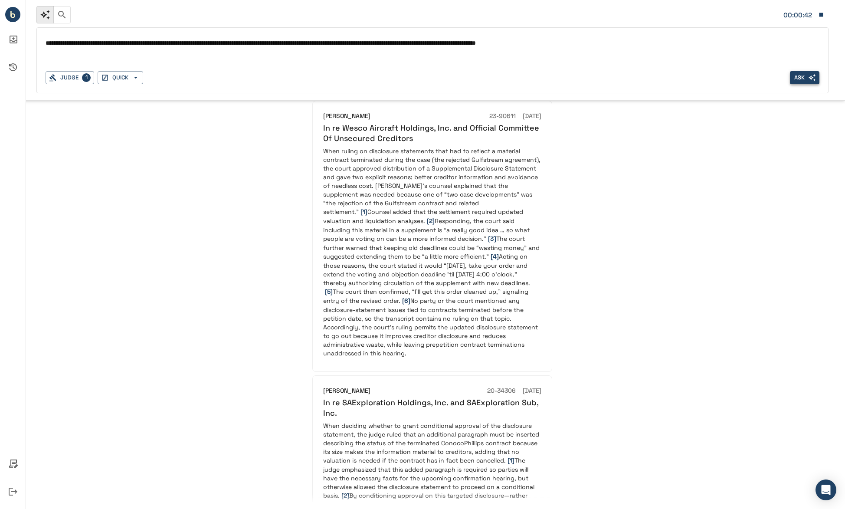
click at [815, 79] on icon "button" at bounding box center [812, 78] width 8 height 8
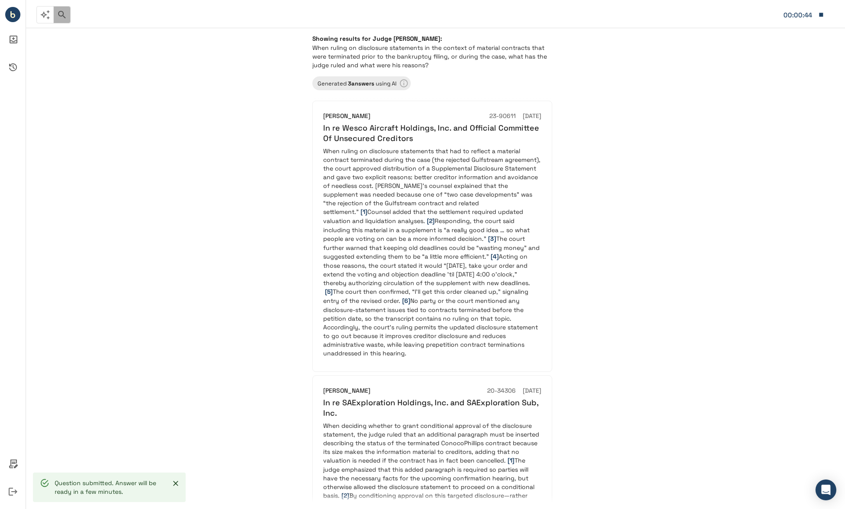
click at [63, 19] on icon "button" at bounding box center [62, 15] width 10 height 10
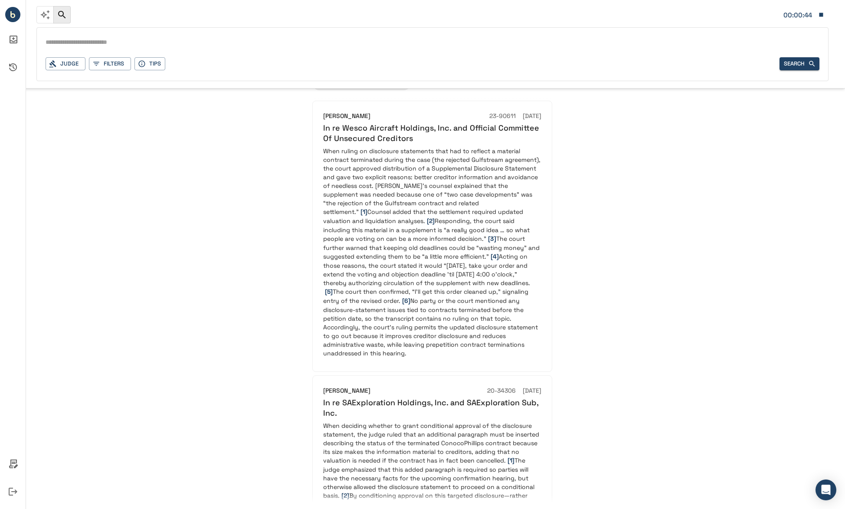
click at [175, 46] on input "text" at bounding box center [433, 42] width 774 height 13
paste input "**********"
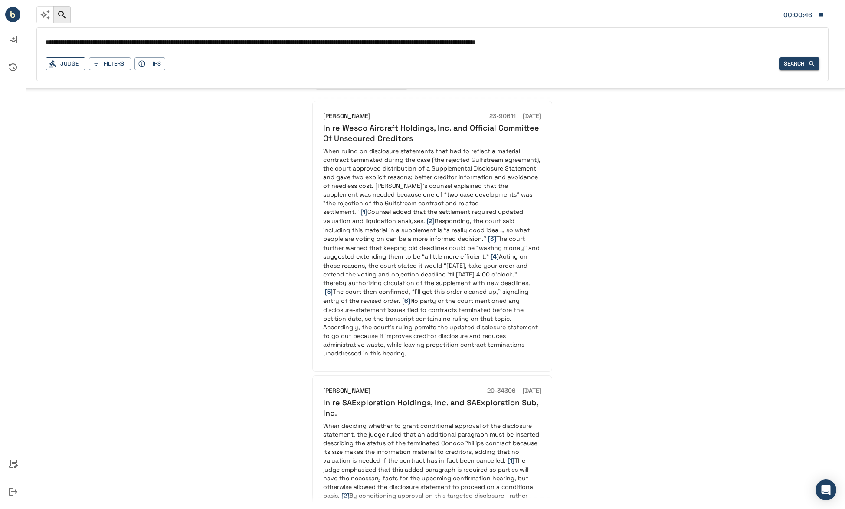
type input "**********"
click at [72, 65] on div "Judge" at bounding box center [66, 63] width 40 height 13
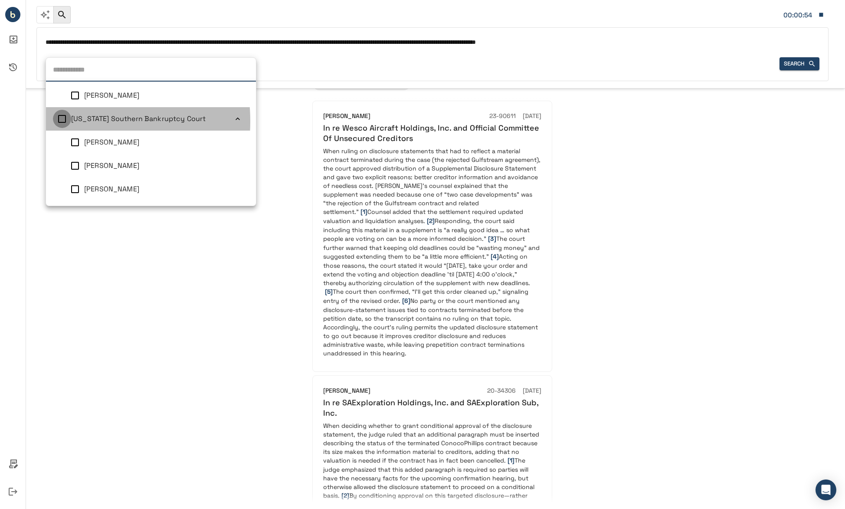
scroll to position [3, 0]
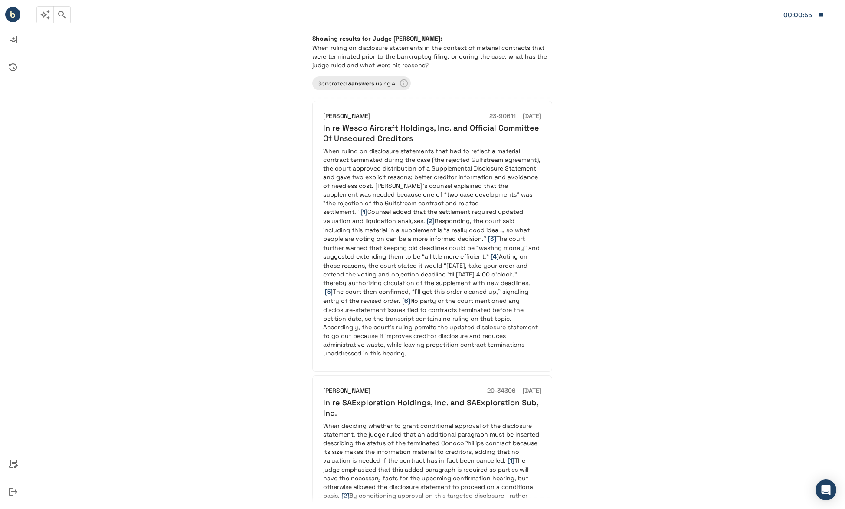
click at [277, 197] on div "Showing results for Judge [PERSON_NAME]: When ruling on disclosure statements i…" at bounding box center [435, 268] width 819 height 481
click at [140, 23] on div "00:00:57" at bounding box center [432, 15] width 792 height 18
click at [68, 20] on button "button" at bounding box center [61, 14] width 17 height 17
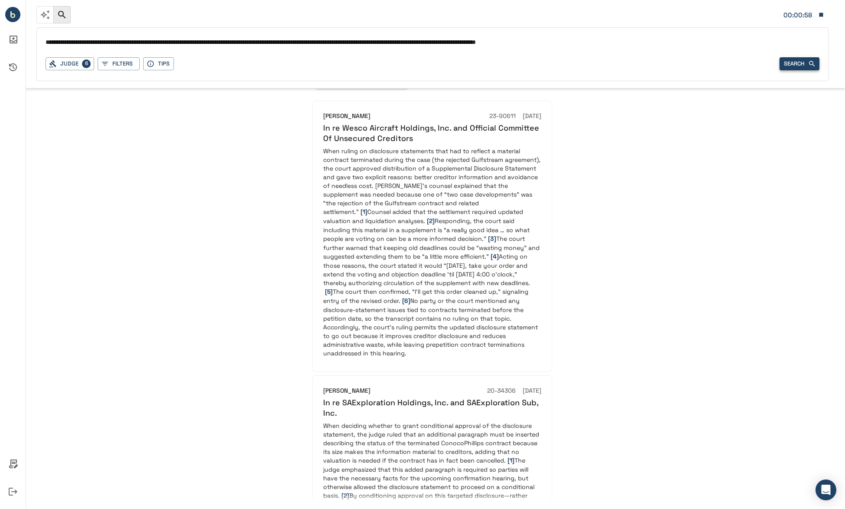
click at [799, 62] on button "Search" at bounding box center [800, 63] width 40 height 13
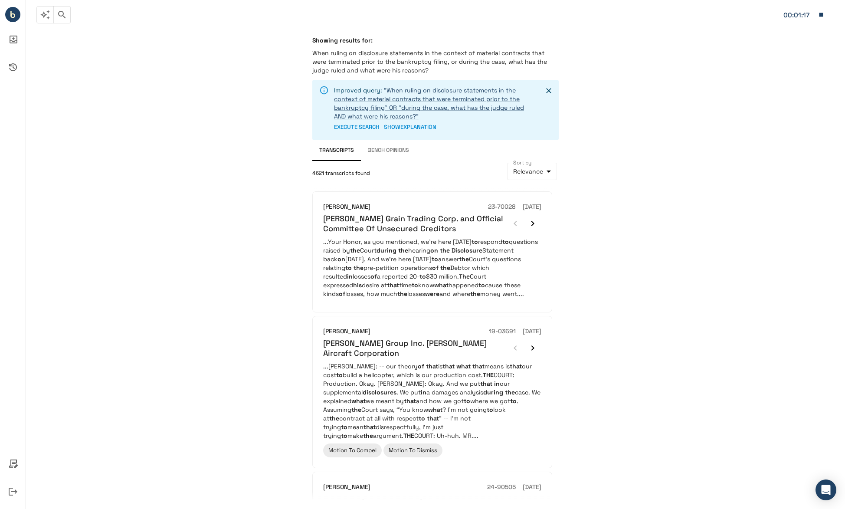
click at [42, 16] on icon "button" at bounding box center [45, 15] width 10 height 10
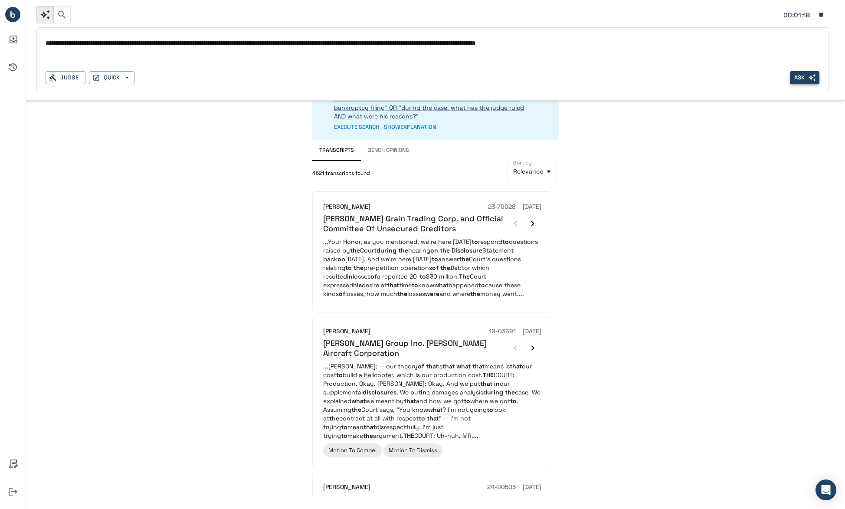
click at [176, 47] on textarea "**********" at bounding box center [433, 43] width 774 height 10
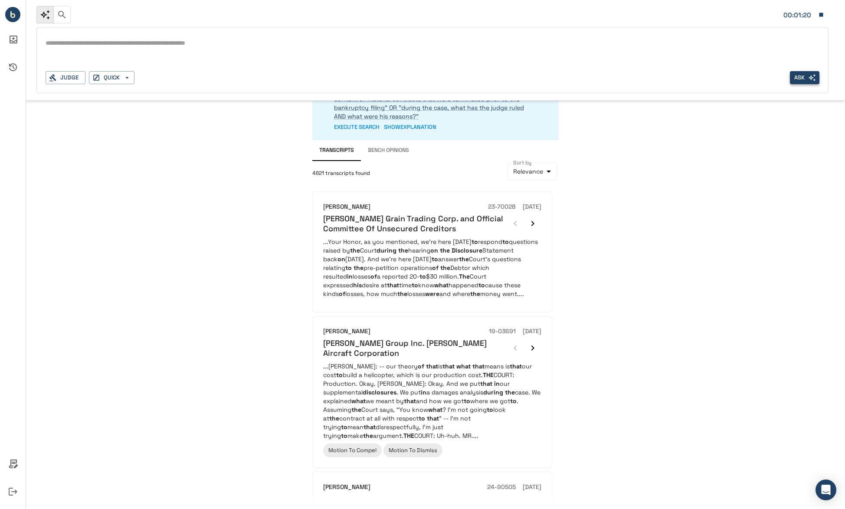
paste textarea "**********"
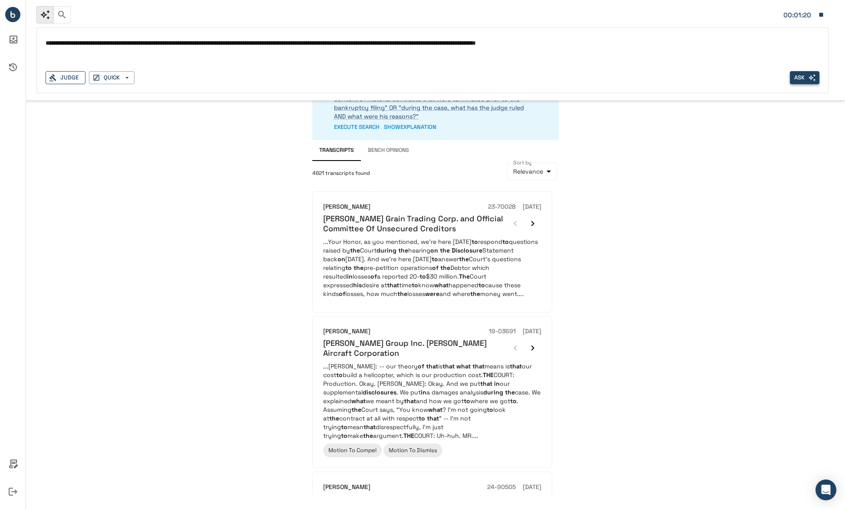
type textarea "**********"
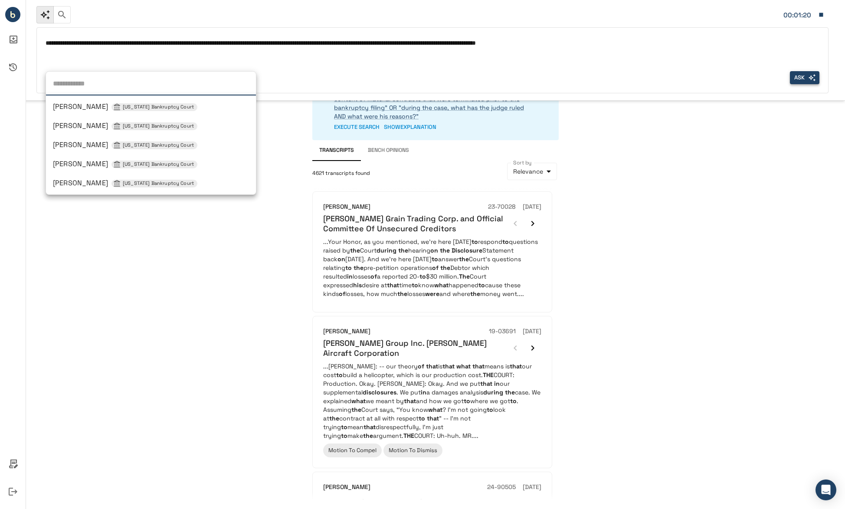
click at [78, 76] on div "Judge [PERSON_NAME] [US_STATE] Bankruptcy Court [PERSON_NAME] [US_STATE] Bankru…" at bounding box center [66, 77] width 40 height 13
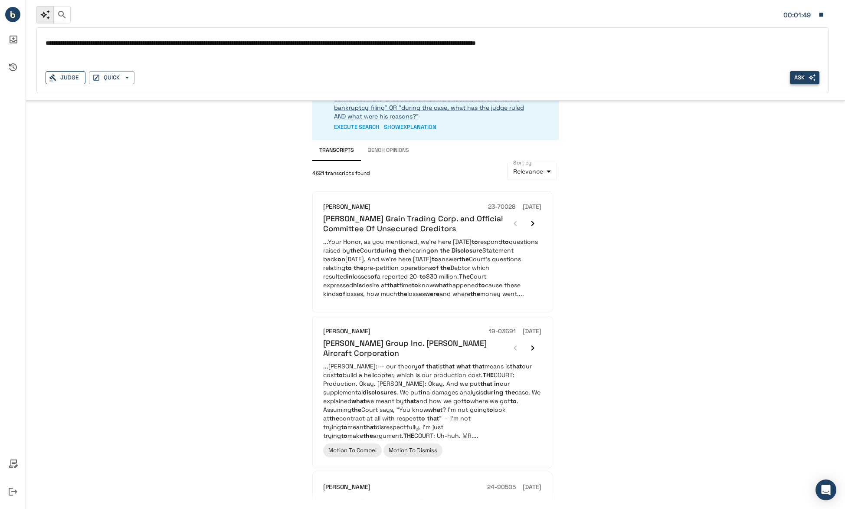
click at [72, 79] on div "Judge" at bounding box center [66, 77] width 40 height 13
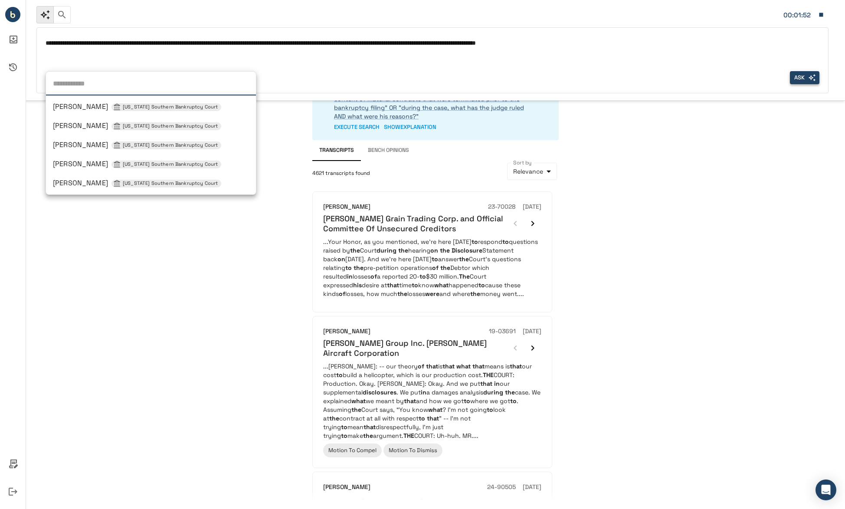
click at [88, 144] on span "[PERSON_NAME] [US_STATE] Southern Bankruptcy Court" at bounding box center [137, 144] width 168 height 9
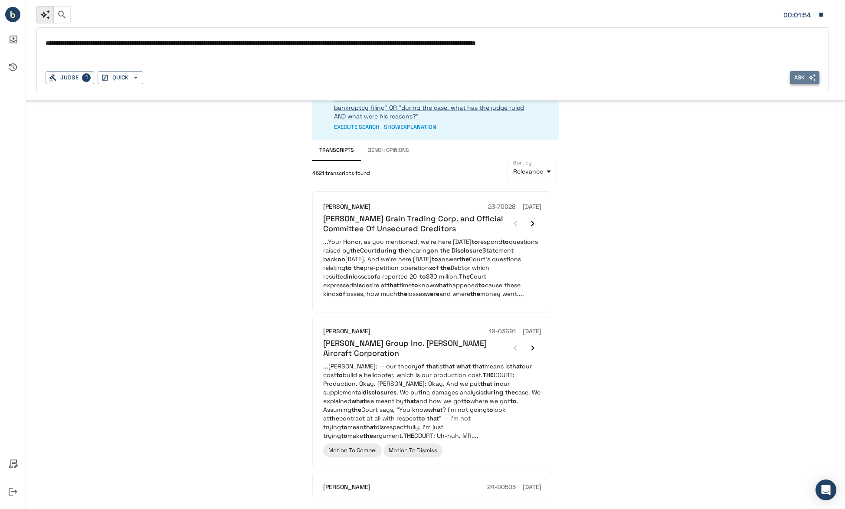
click at [800, 82] on button "Ask" at bounding box center [805, 77] width 30 height 13
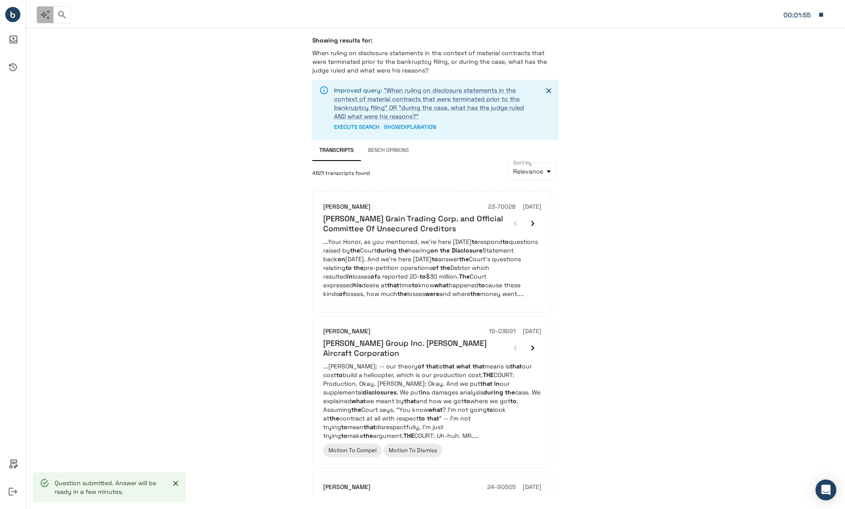
click at [49, 18] on icon "button" at bounding box center [45, 15] width 10 height 10
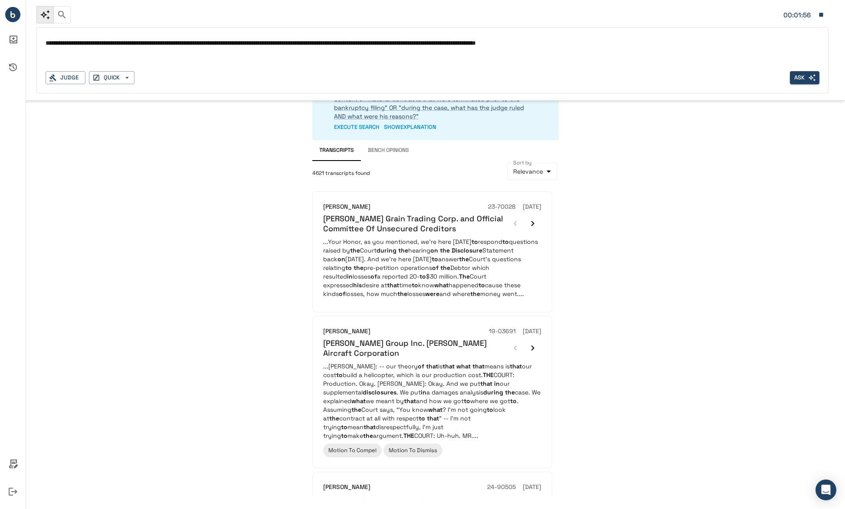
click at [131, 45] on textarea "**********" at bounding box center [433, 43] width 774 height 10
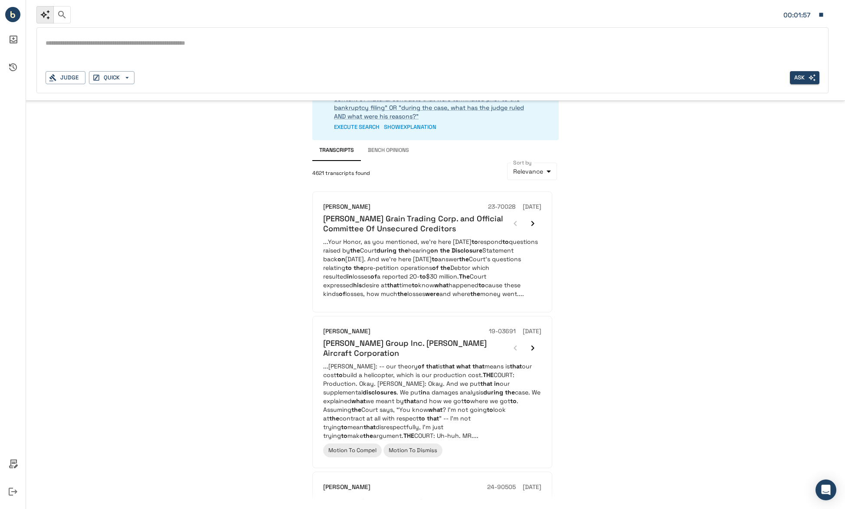
paste textarea "**********"
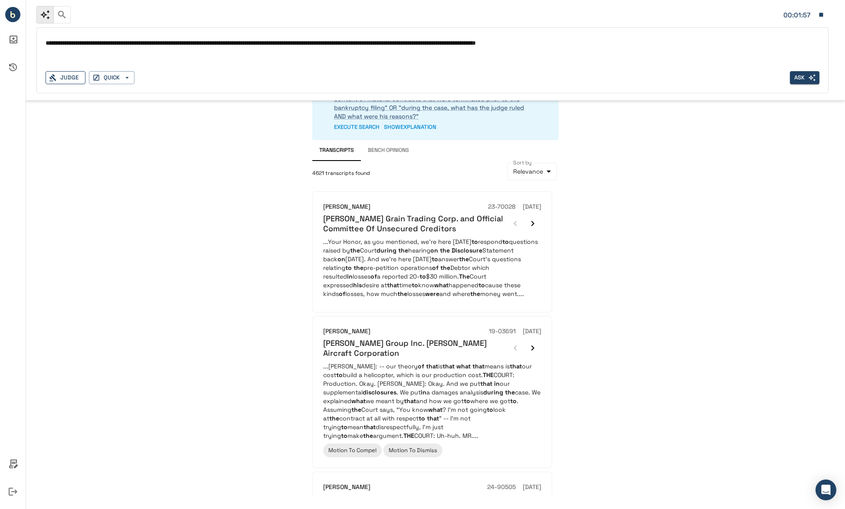
type textarea "**********"
click at [67, 78] on div "Judge" at bounding box center [66, 77] width 40 height 13
click at [71, 76] on div "Judge" at bounding box center [66, 77] width 40 height 13
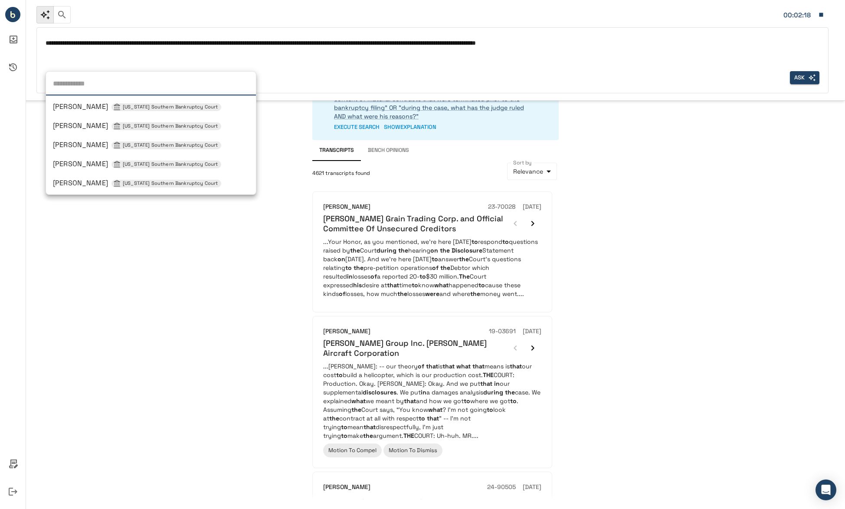
click at [118, 184] on span "[PERSON_NAME] [US_STATE] Southern Bankruptcy Court" at bounding box center [137, 182] width 168 height 9
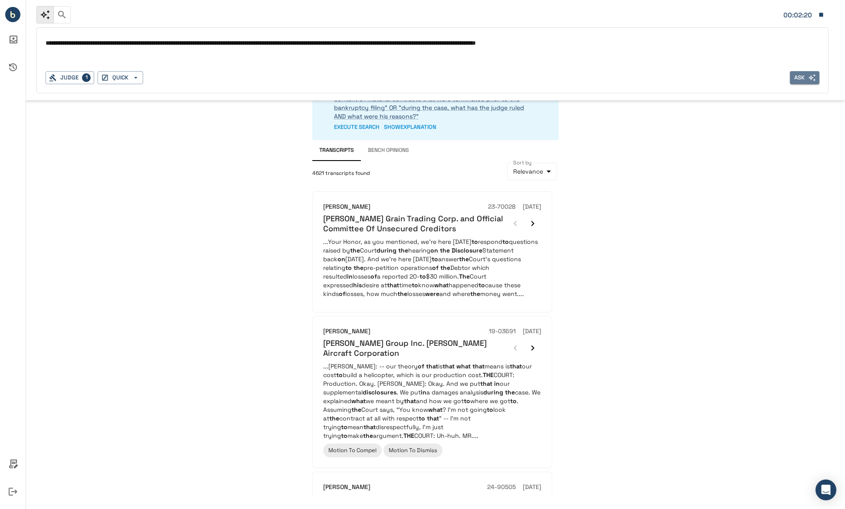
click at [808, 79] on icon "button" at bounding box center [812, 78] width 8 height 8
